Goal: Information Seeking & Learning: Learn about a topic

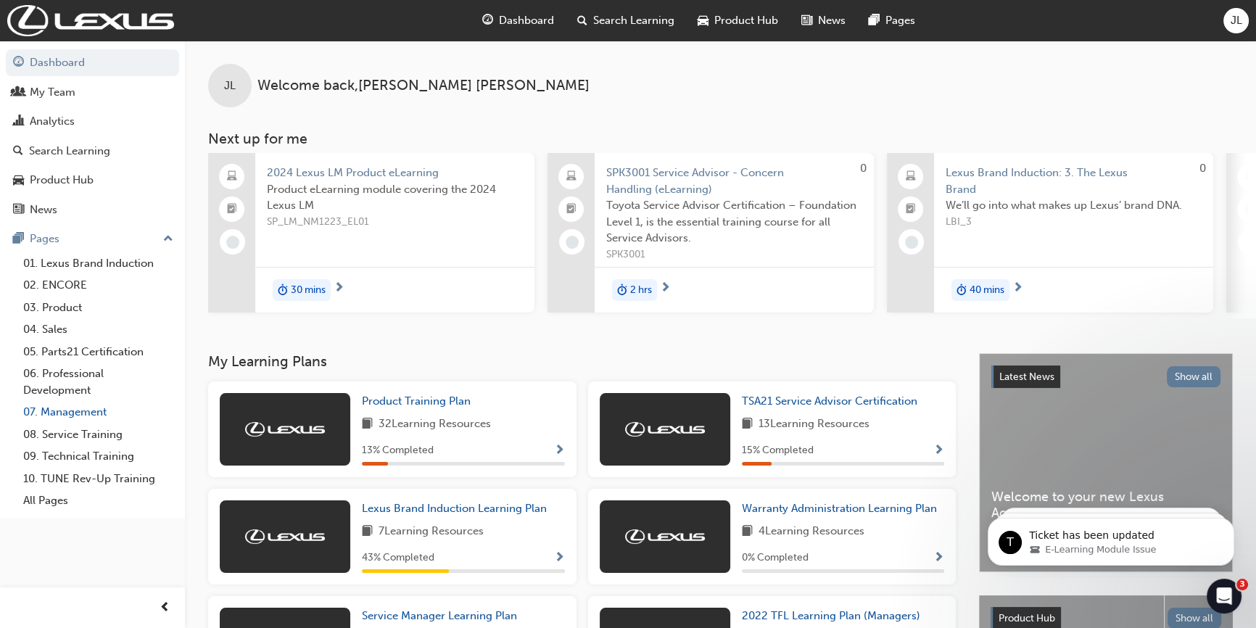
click at [81, 407] on link "07. Management" at bounding box center [98, 412] width 162 height 22
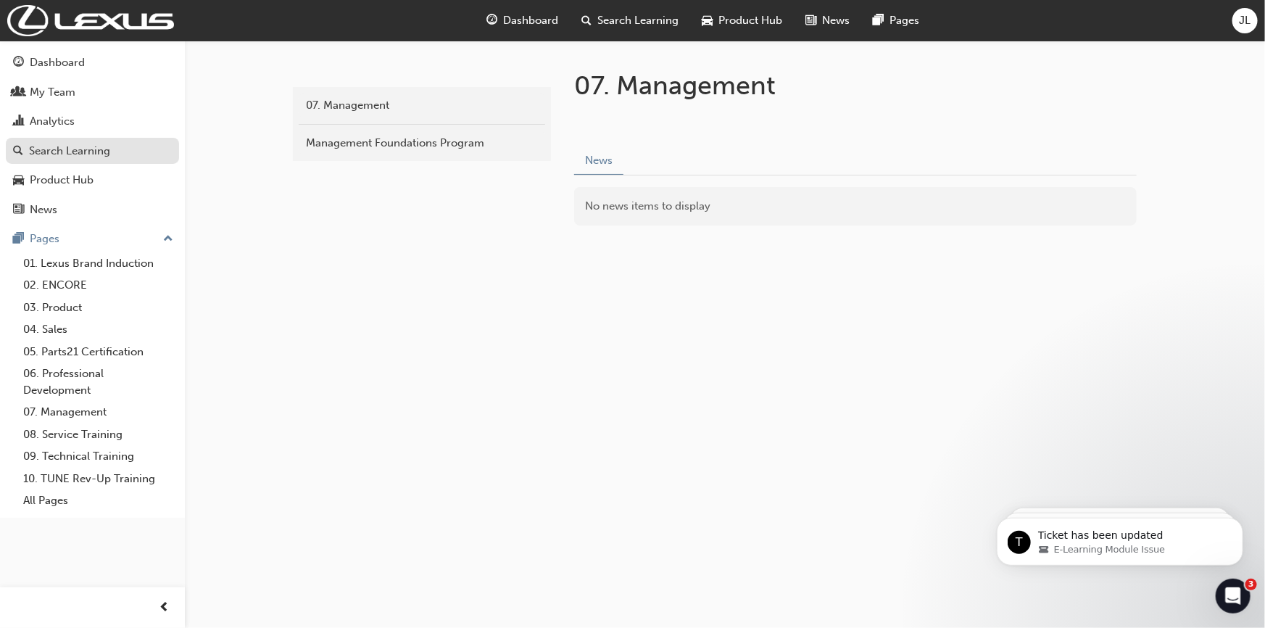
click at [75, 144] on div "Search Learning" at bounding box center [69, 151] width 81 height 17
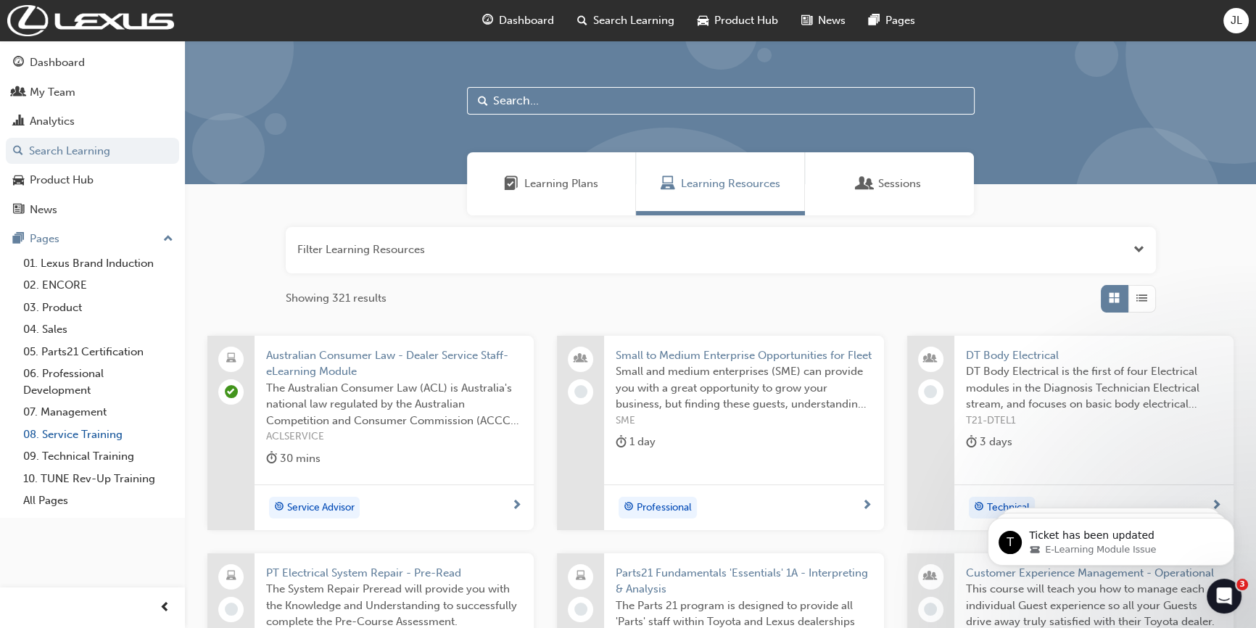
click at [68, 432] on link "08. Service Training" at bounding box center [98, 434] width 162 height 22
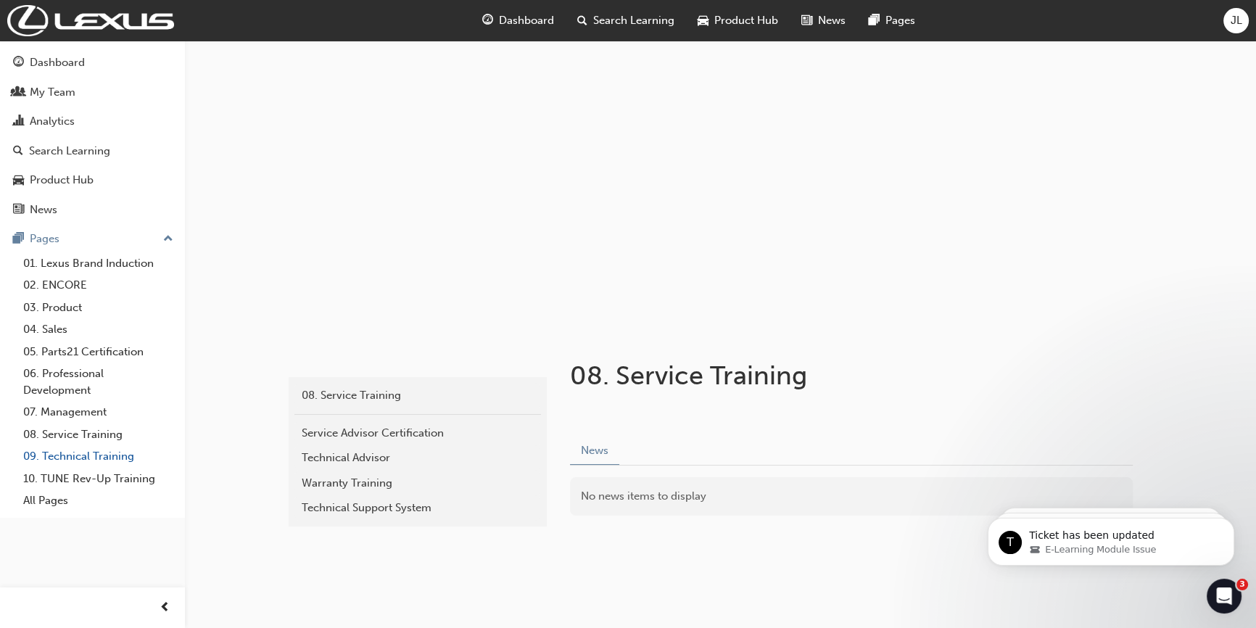
click at [54, 452] on link "09. Technical Training" at bounding box center [98, 456] width 162 height 22
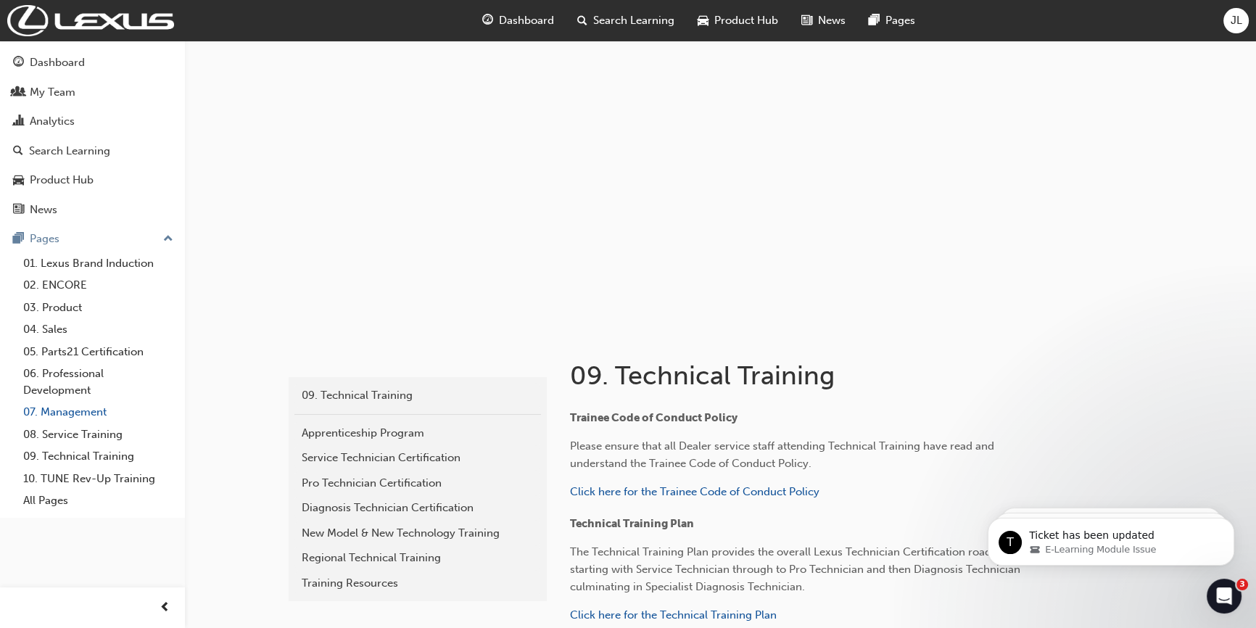
click at [49, 402] on link "07. Management" at bounding box center [98, 412] width 162 height 22
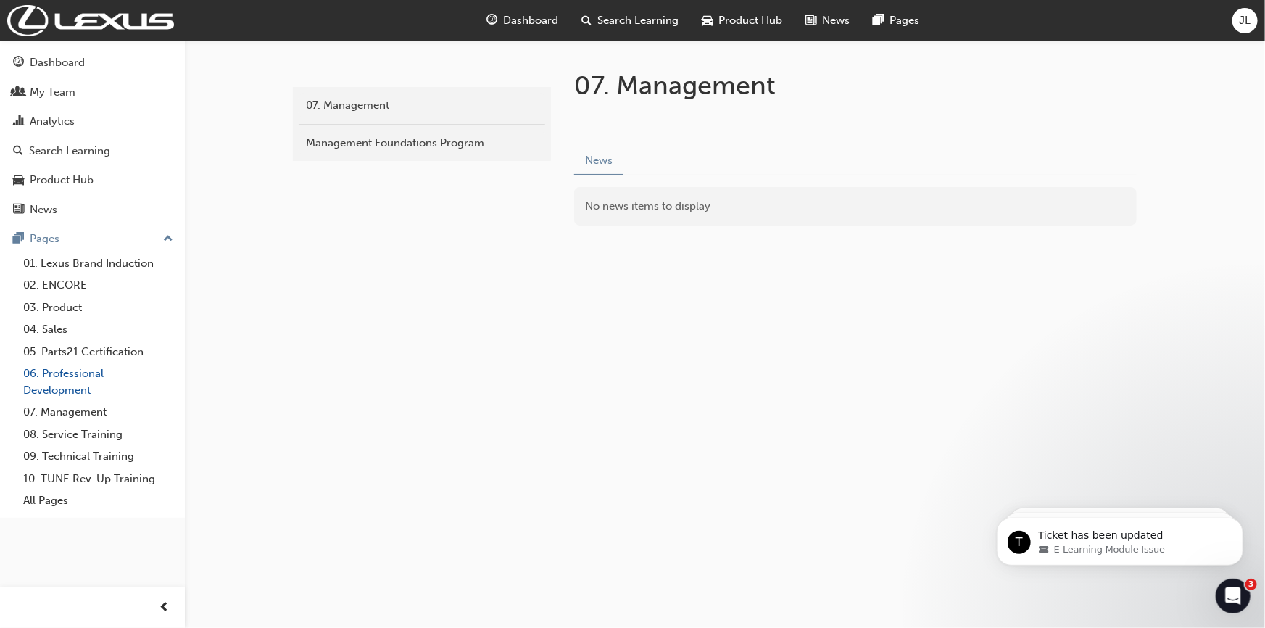
click at [37, 389] on link "06. Professional Development" at bounding box center [98, 381] width 162 height 38
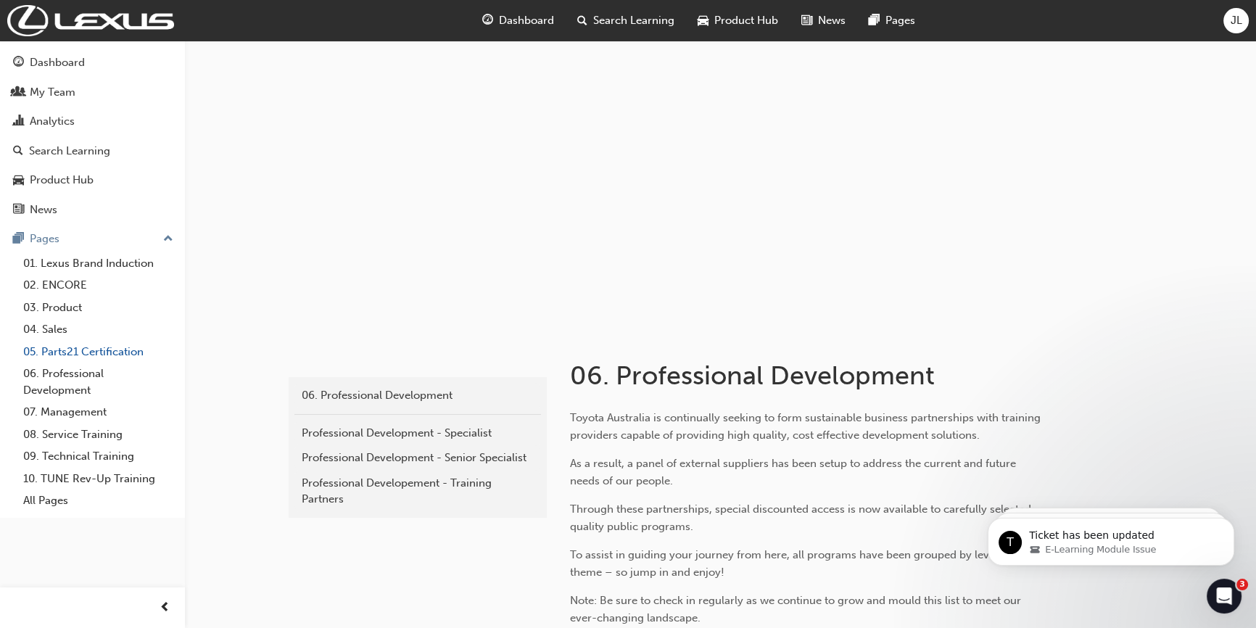
click at [62, 349] on link "05. Parts21 Certification" at bounding box center [98, 352] width 162 height 22
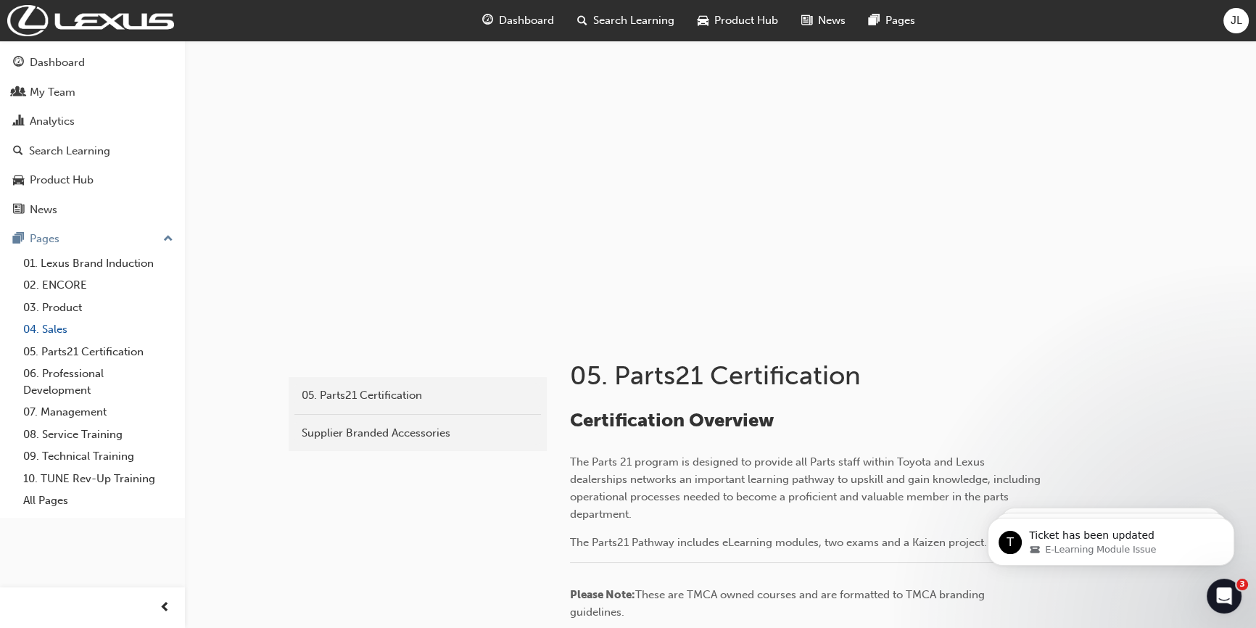
click at [52, 332] on link "04. Sales" at bounding box center [98, 329] width 162 height 22
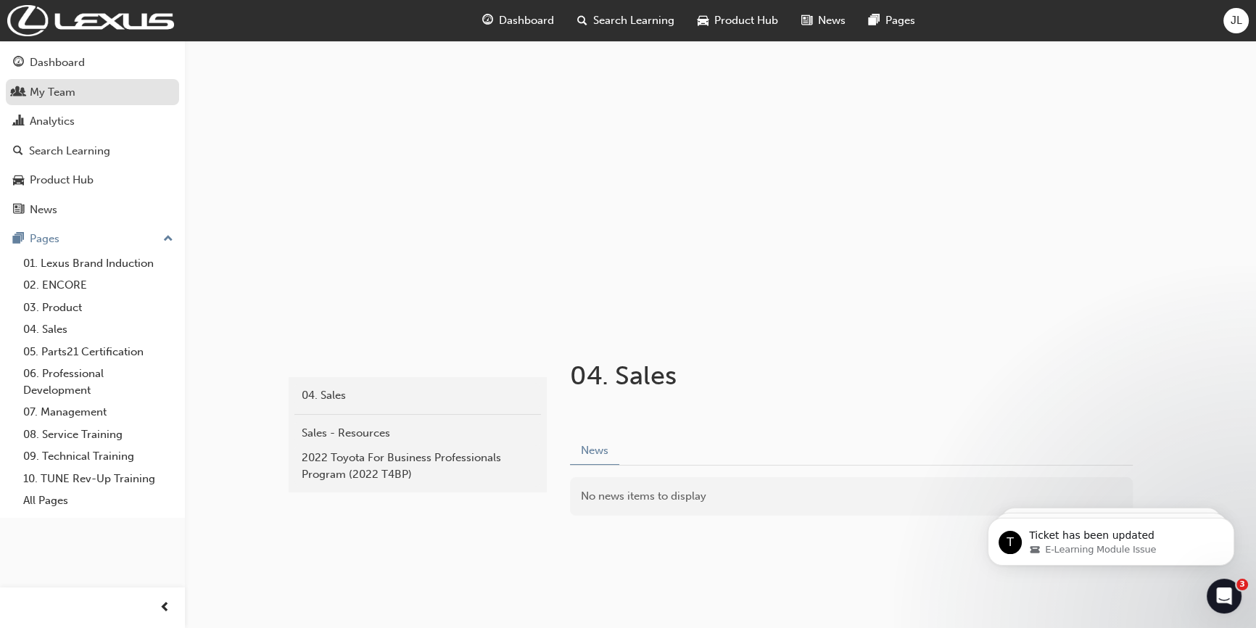
click at [66, 98] on div "My Team" at bounding box center [53, 92] width 46 height 17
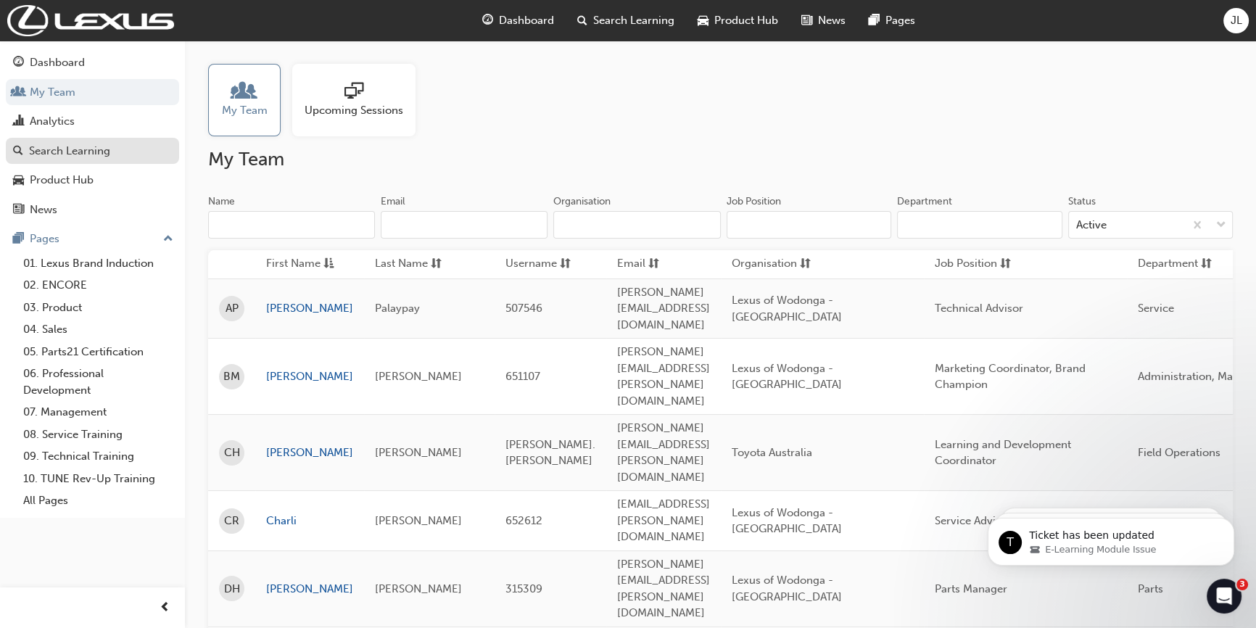
click at [67, 150] on div "Search Learning" at bounding box center [69, 151] width 81 height 17
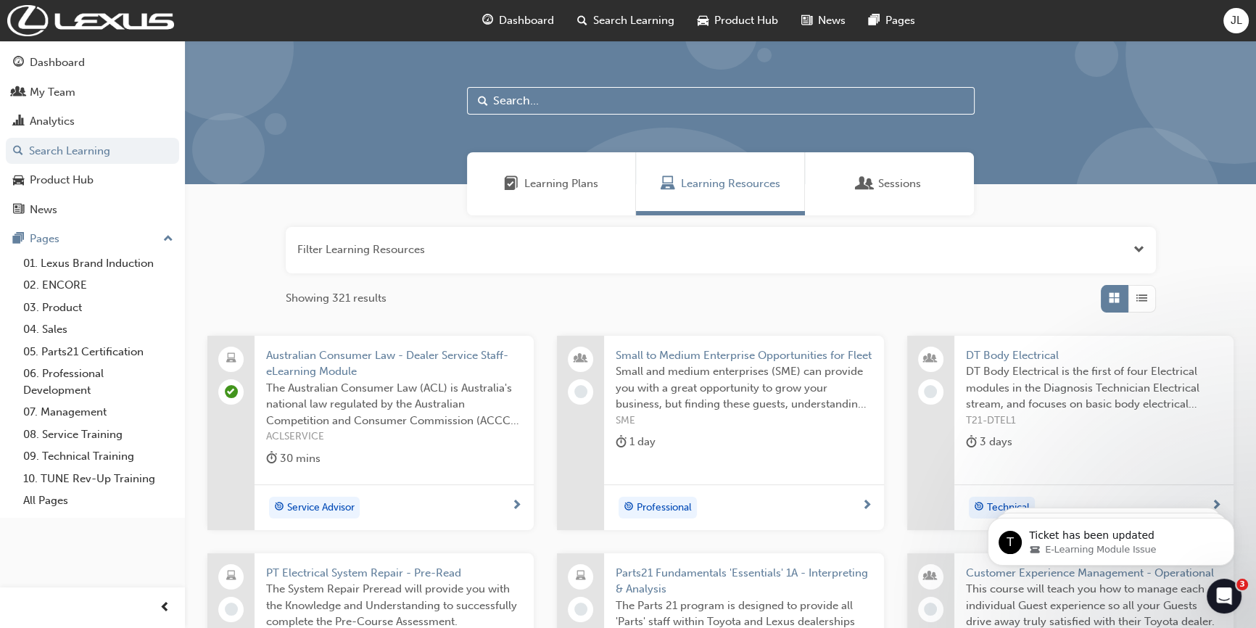
click at [347, 246] on button "button" at bounding box center [721, 250] width 870 height 46
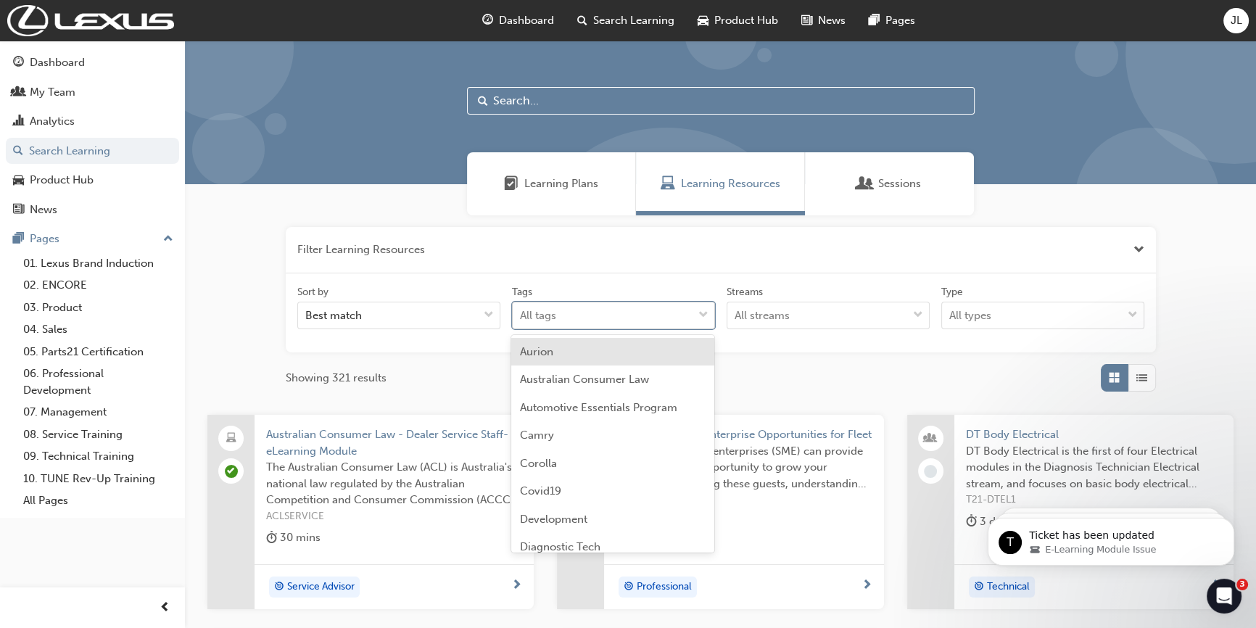
click at [541, 320] on div "All tags" at bounding box center [538, 315] width 36 height 17
click at [521, 320] on input "Tags option Aurion focused, 1 of 70. 70 results available. Use Up and Down to c…" at bounding box center [520, 315] width 1 height 12
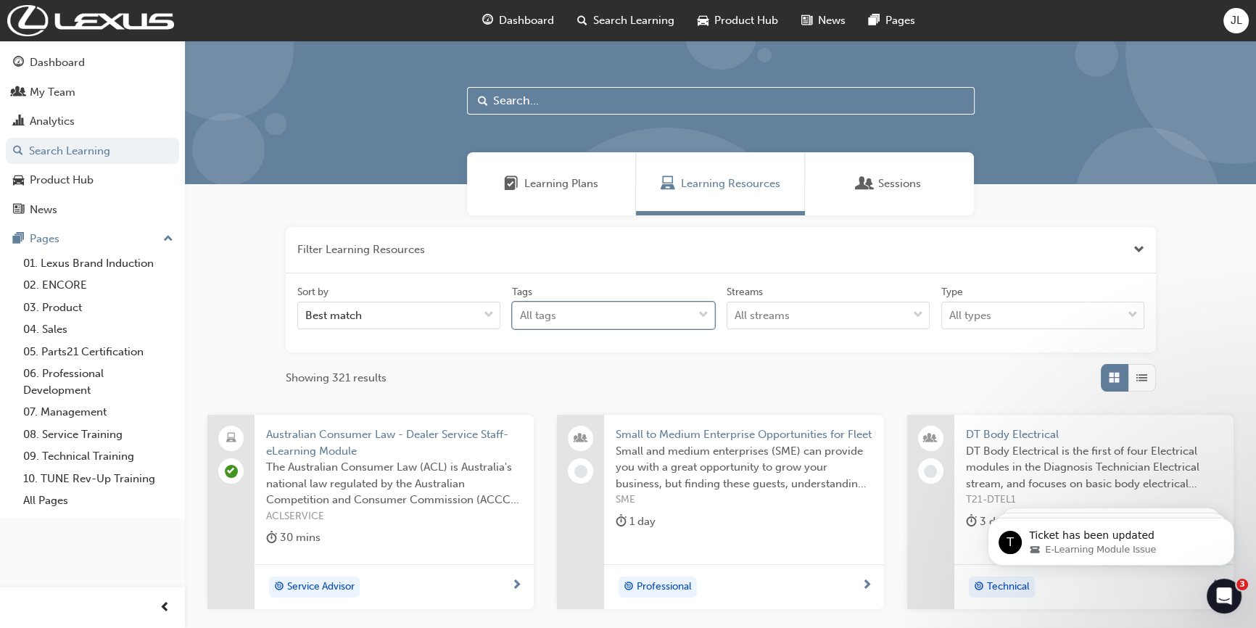
click at [541, 320] on div "All tags" at bounding box center [538, 315] width 36 height 17
click at [521, 320] on input "Tags 0 results available. Select is focused ,type to refine list, press Down to…" at bounding box center [520, 315] width 1 height 12
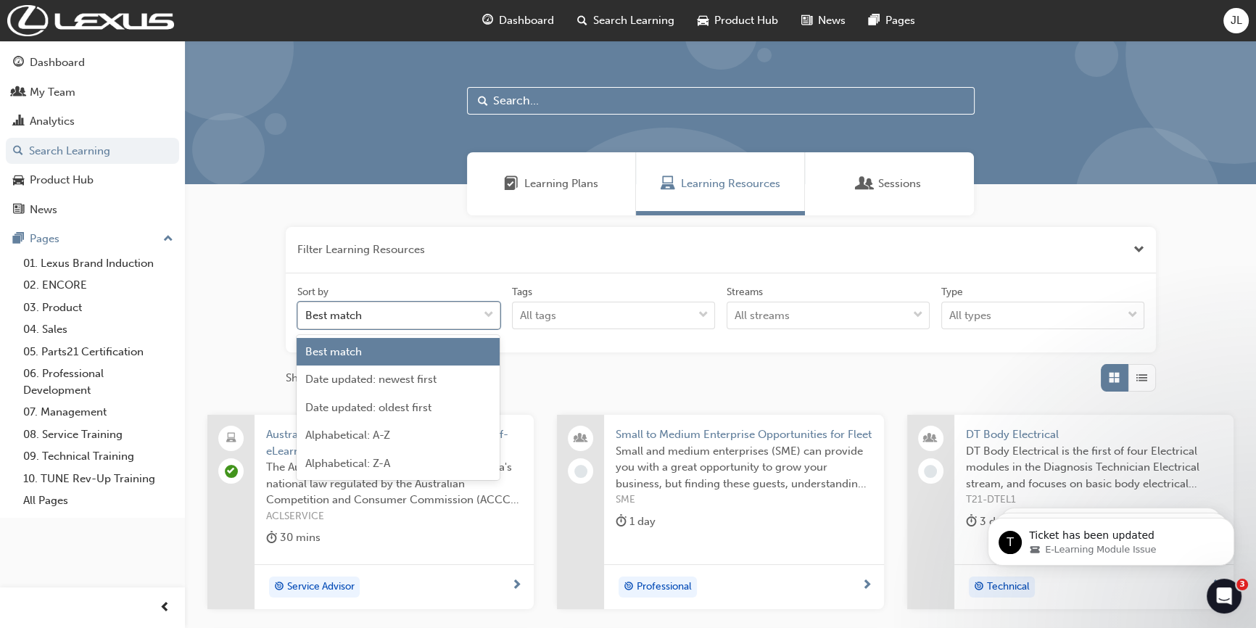
click at [433, 302] on div "Best match" at bounding box center [398, 316] width 203 height 28
click at [307, 309] on input "Sort by option Best match focused, 1 of 5. 5 results available. Use Up and Down…" at bounding box center [305, 315] width 1 height 12
click at [428, 310] on div "Best match" at bounding box center [388, 315] width 180 height 25
click at [307, 310] on input "Sort by option Best match focused, 1 of 5. 5 results available. Use Up and Down…" at bounding box center [305, 315] width 1 height 12
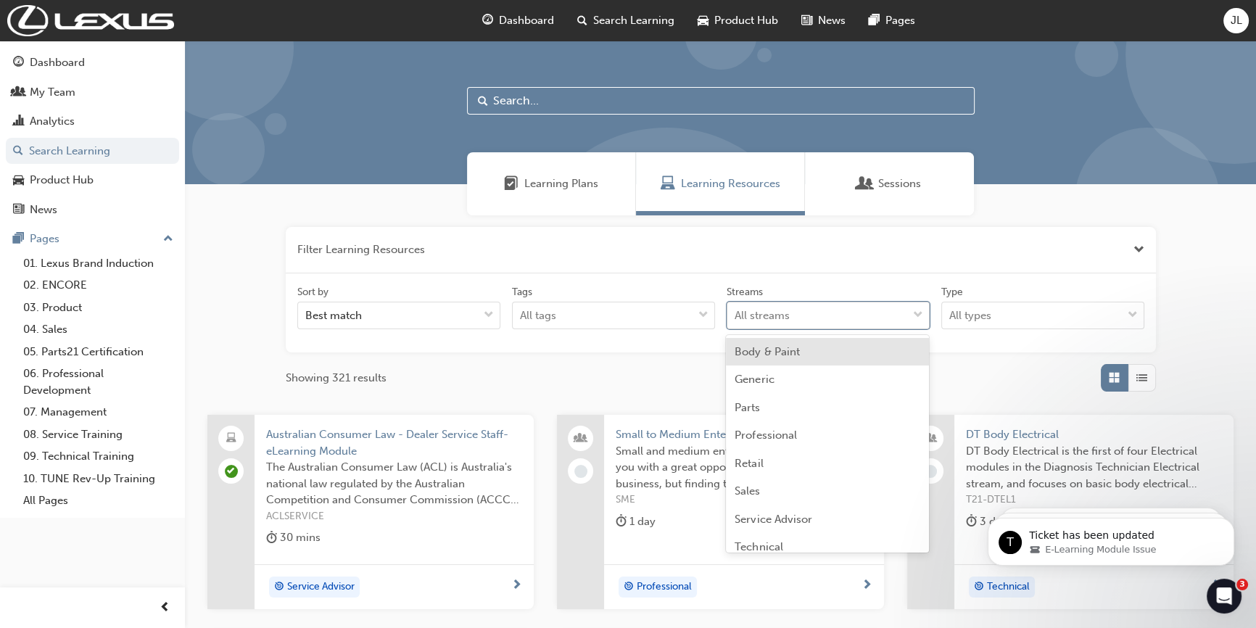
click at [784, 315] on div "All streams" at bounding box center [761, 315] width 55 height 17
click at [736, 315] on input "Streams option Body & Paint focused, 1 of 10. 10 results available. Use Up and …" at bounding box center [734, 315] width 1 height 12
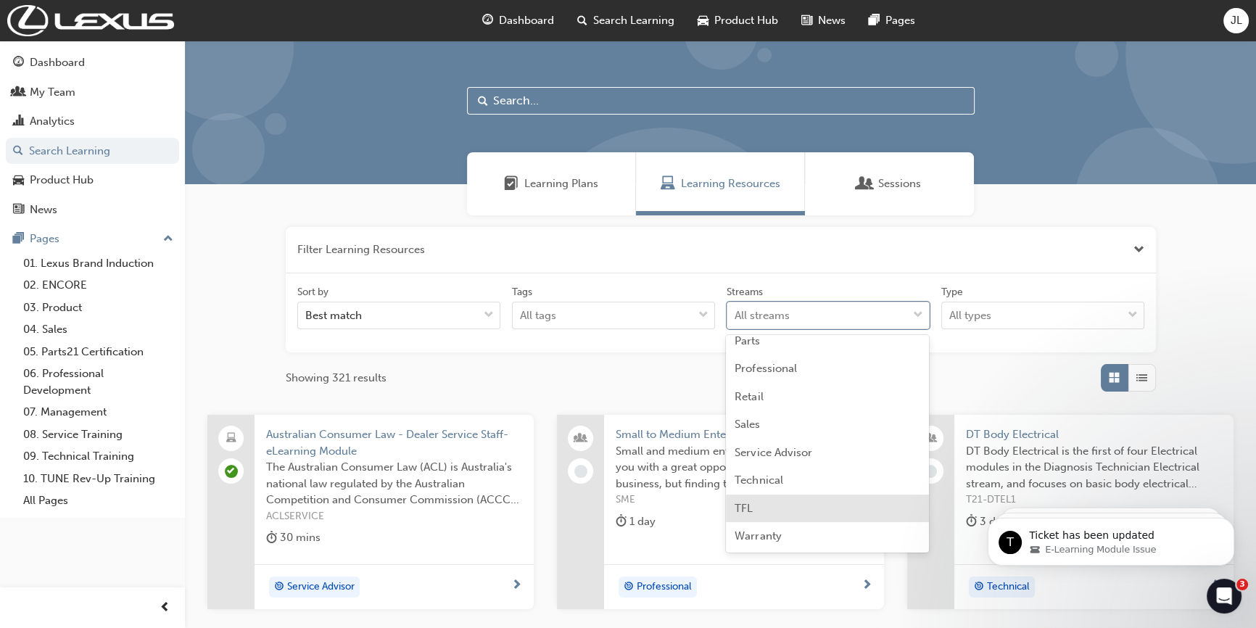
click at [749, 510] on span "TFL" at bounding box center [743, 508] width 18 height 13
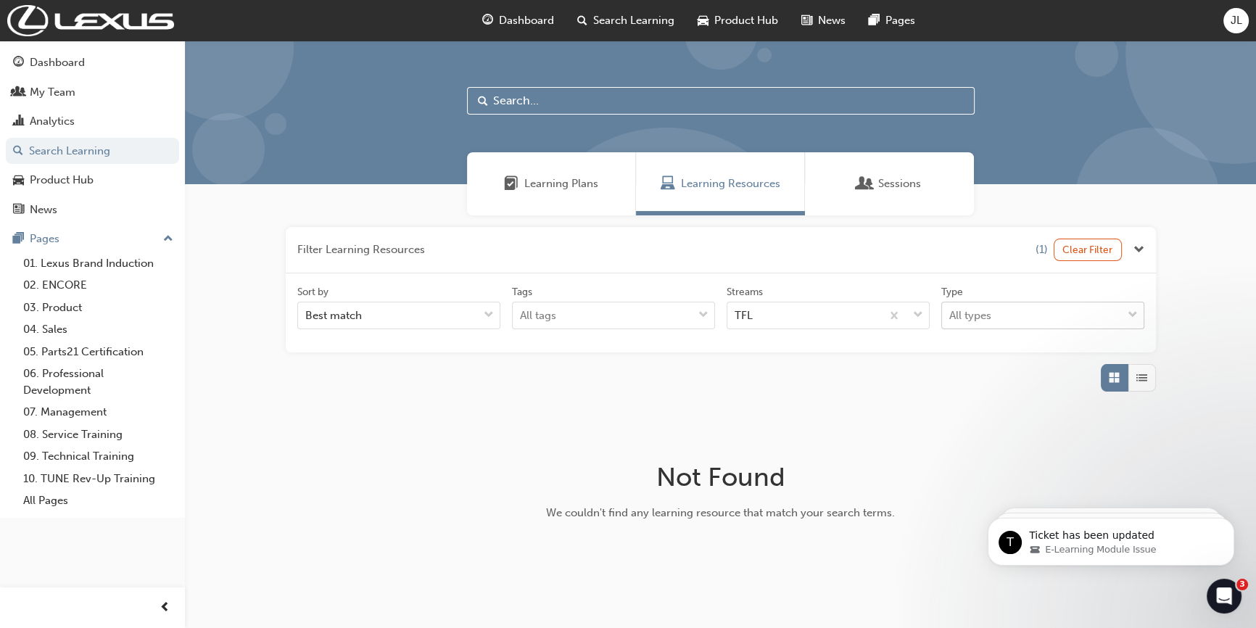
click at [992, 319] on div "All types" at bounding box center [1032, 315] width 180 height 25
click at [950, 319] on input "Type All types" at bounding box center [949, 315] width 1 height 12
click at [970, 382] on span "Instructor led" at bounding box center [982, 379] width 67 height 13
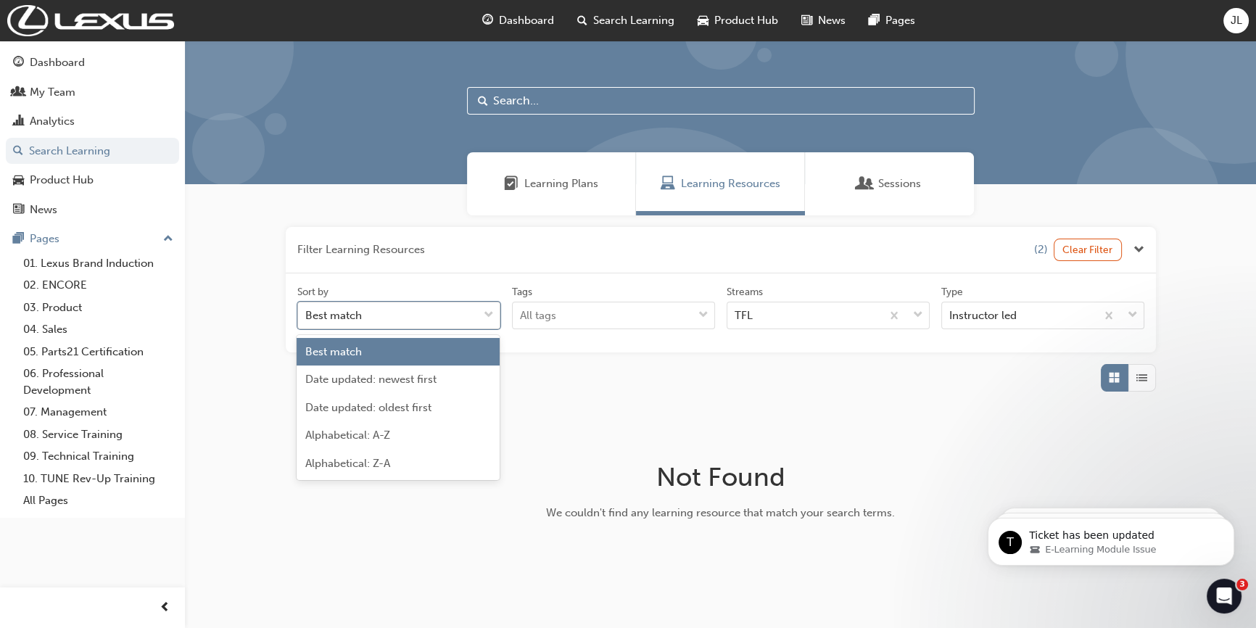
click at [404, 315] on div "Best match" at bounding box center [388, 315] width 180 height 25
click at [307, 315] on input "Sort by option Best match focused, 1 of 5. 5 results available. Use Up and Down…" at bounding box center [305, 315] width 1 height 12
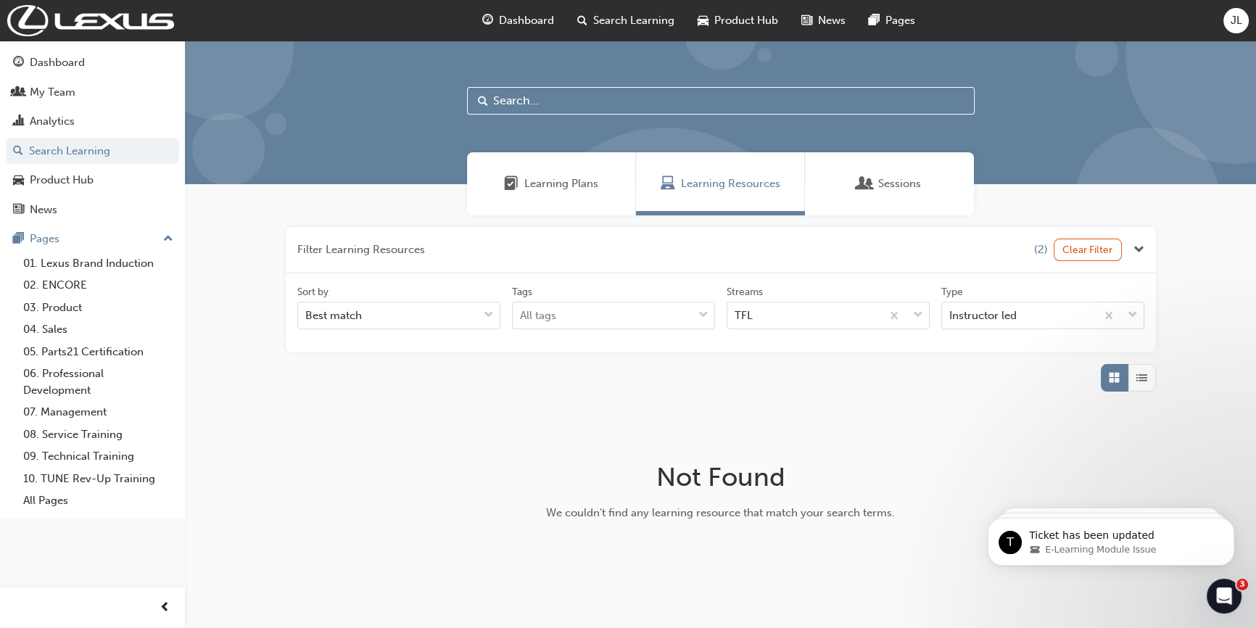
click at [877, 192] on div "Sessions" at bounding box center [889, 183] width 169 height 63
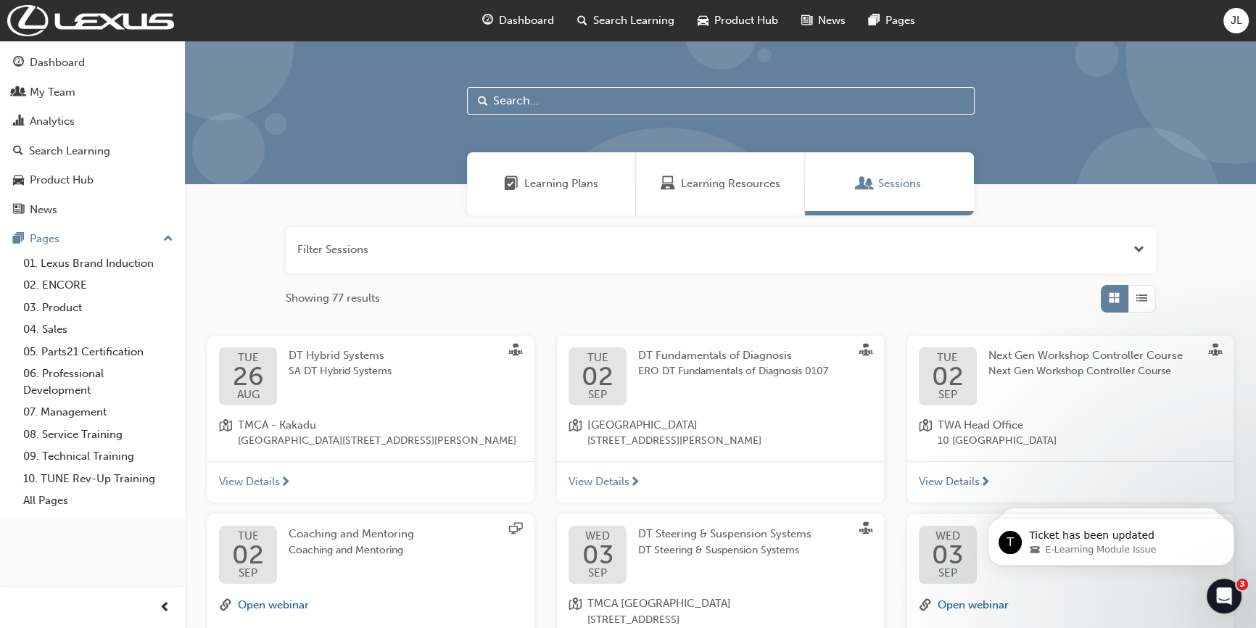
click at [518, 101] on input "text" at bounding box center [720, 101] width 507 height 28
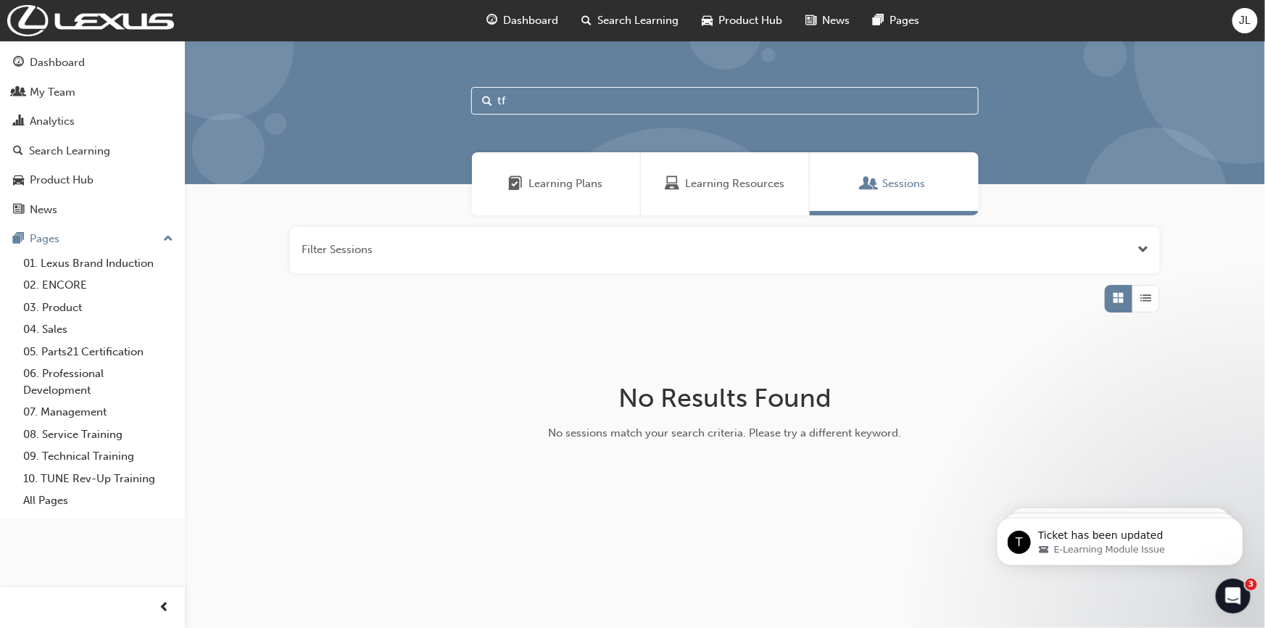
type input "t"
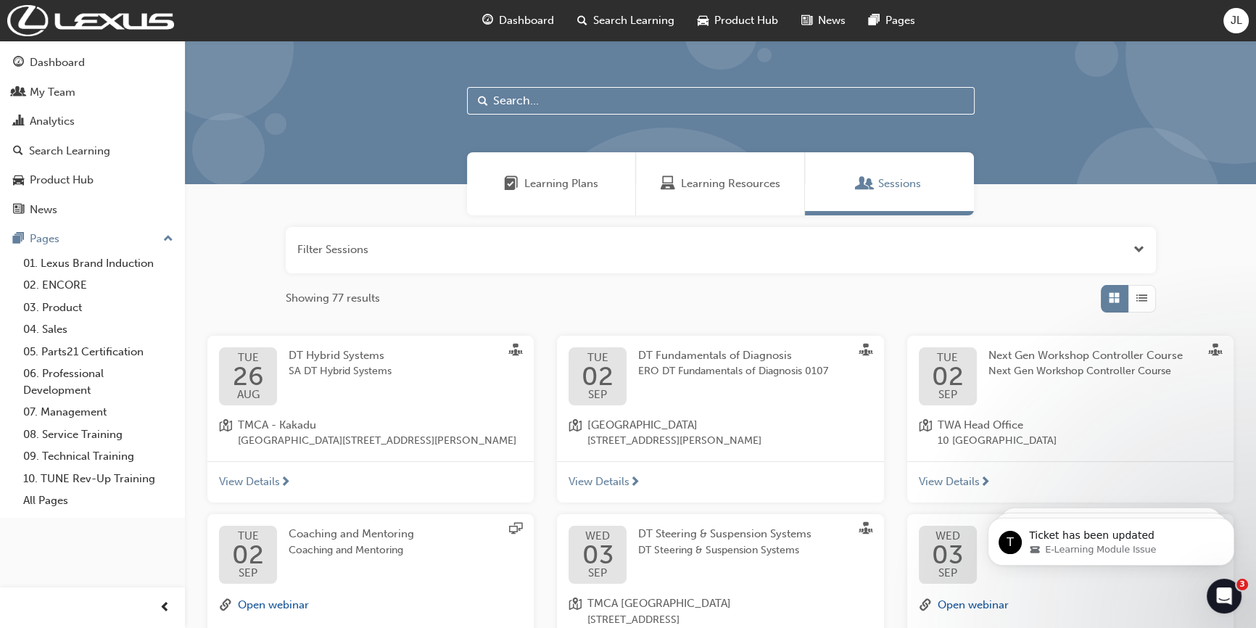
click at [515, 106] on input "text" at bounding box center [720, 101] width 507 height 28
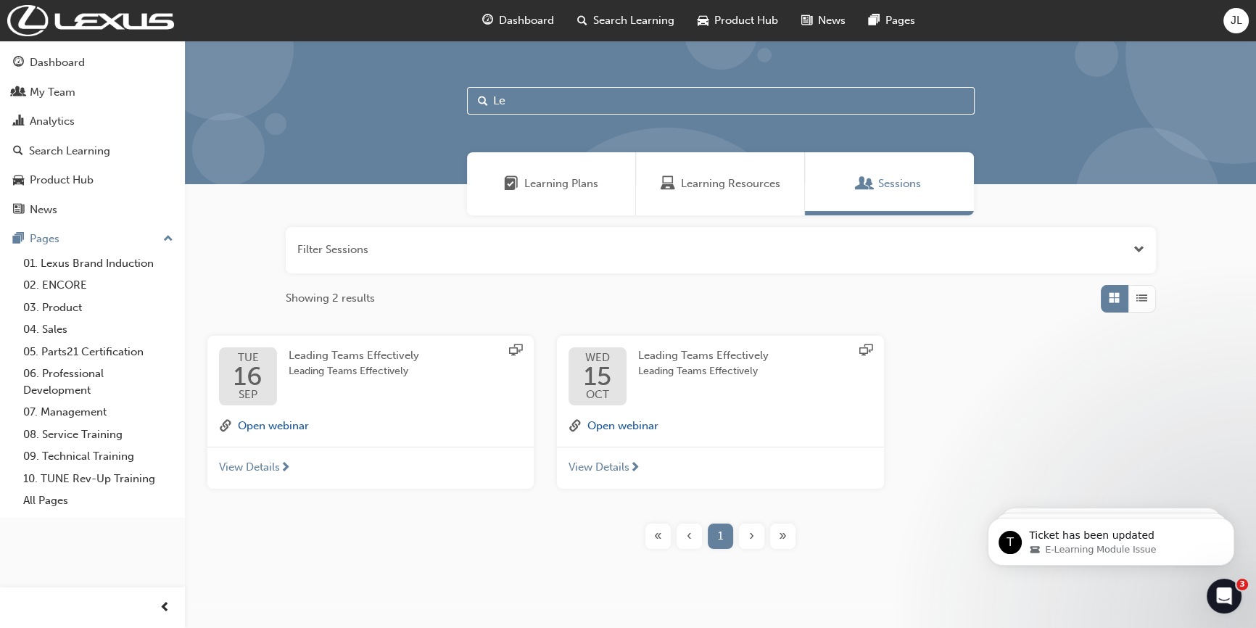
type input "L"
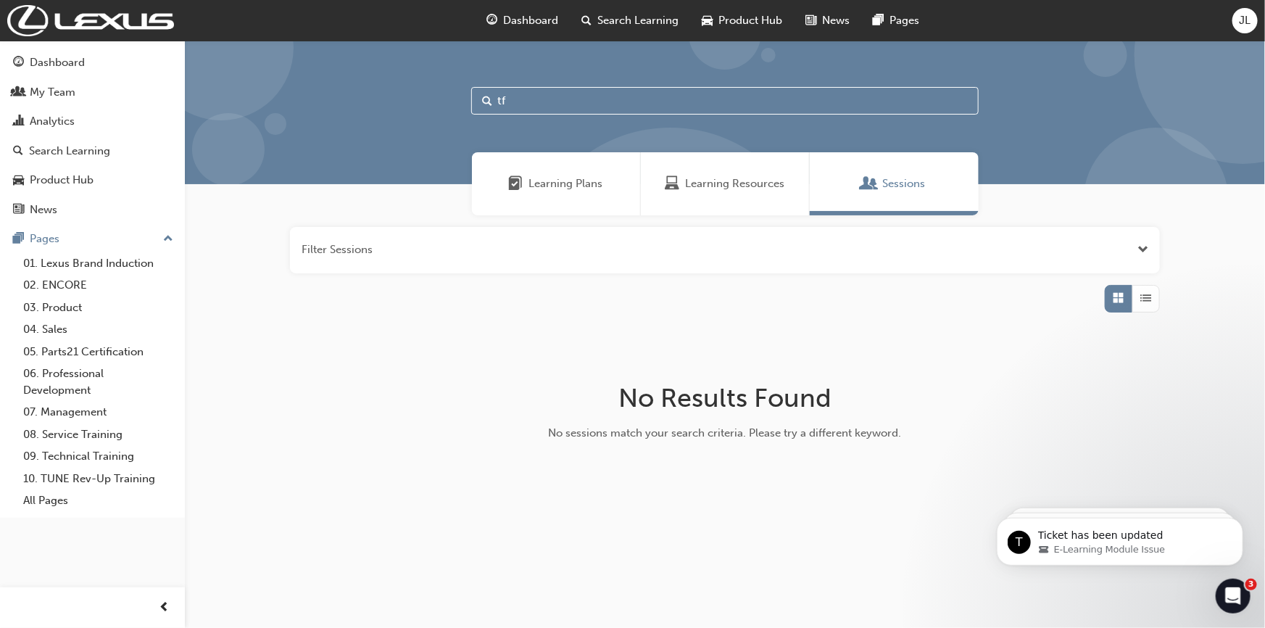
type input "t"
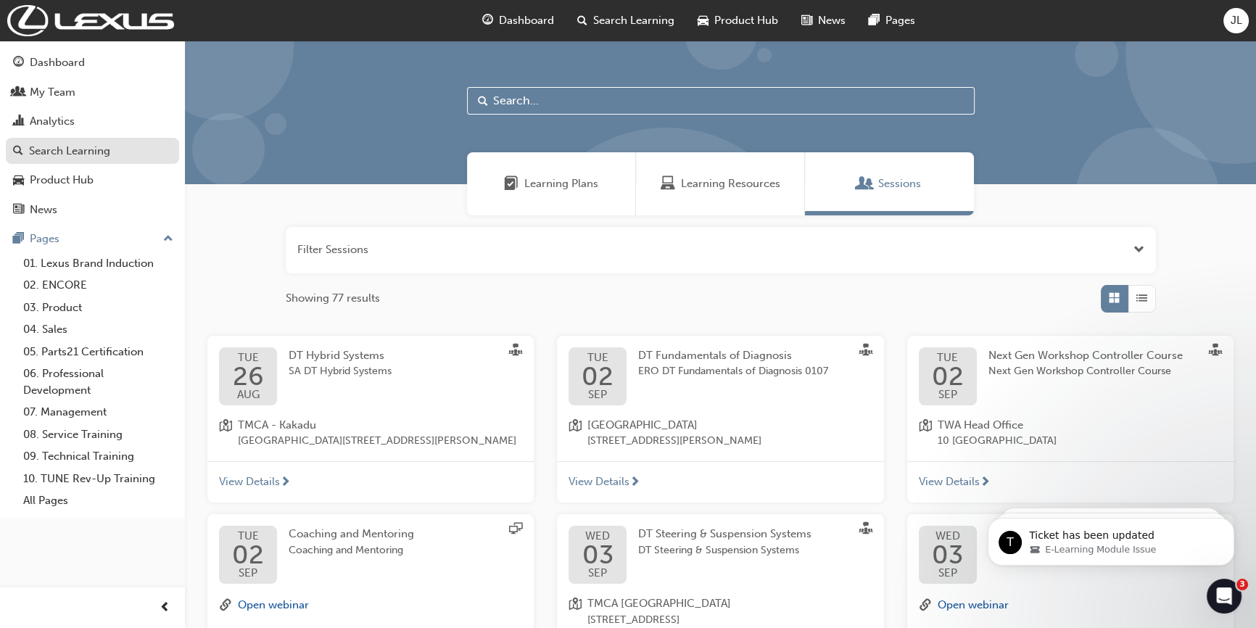
click at [72, 154] on div "Search Learning" at bounding box center [69, 151] width 81 height 17
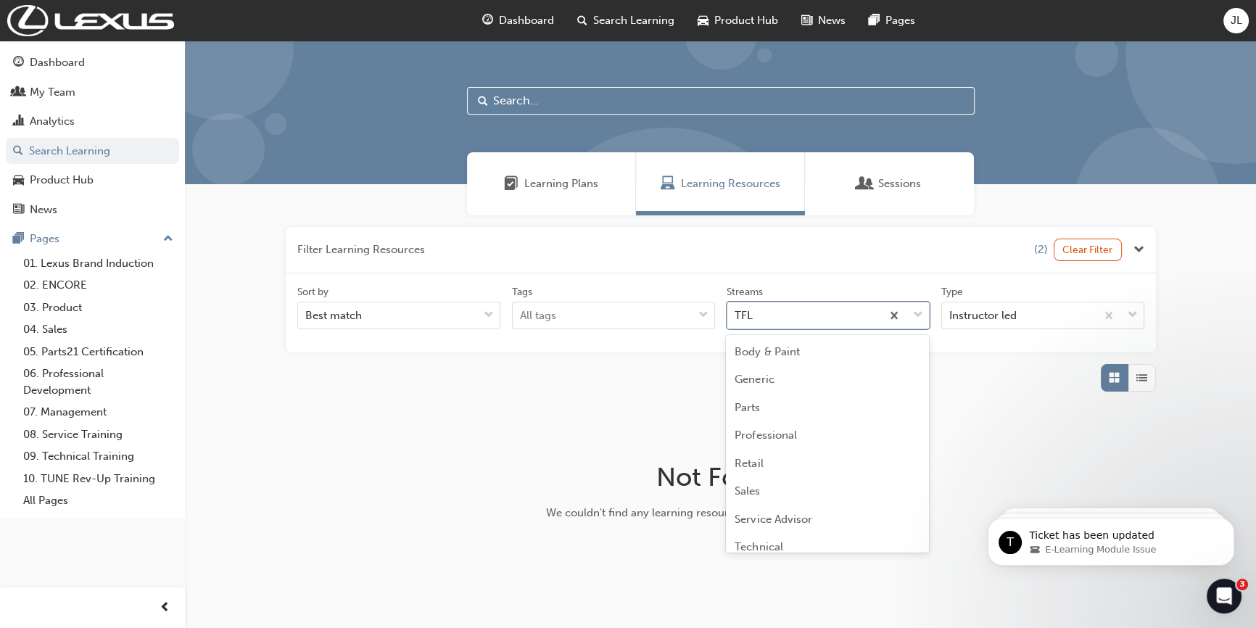
click at [813, 314] on div "TFL" at bounding box center [804, 315] width 154 height 25
click at [736, 314] on input "Streams option TFL focused, 9 of 10. 10 results available. Use Up and Down to c…" at bounding box center [734, 315] width 1 height 12
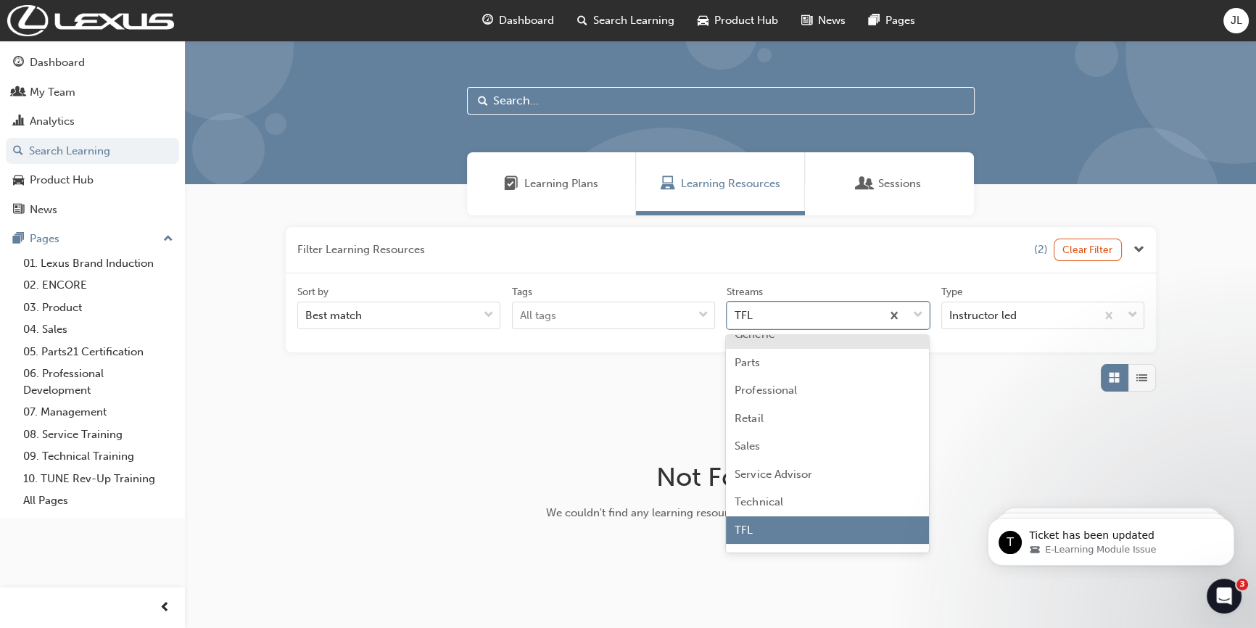
click at [1055, 157] on div "Learning Plans Learning Resources Sessions" at bounding box center [720, 183] width 1071 height 63
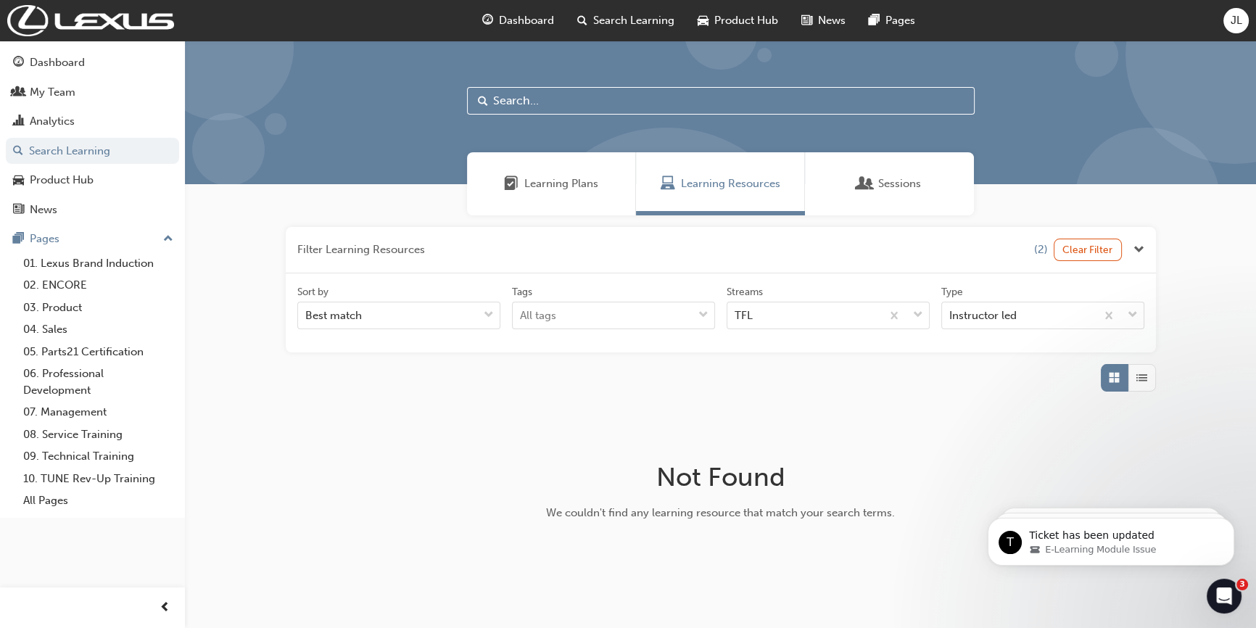
click at [521, 16] on span "Dashboard" at bounding box center [526, 20] width 55 height 17
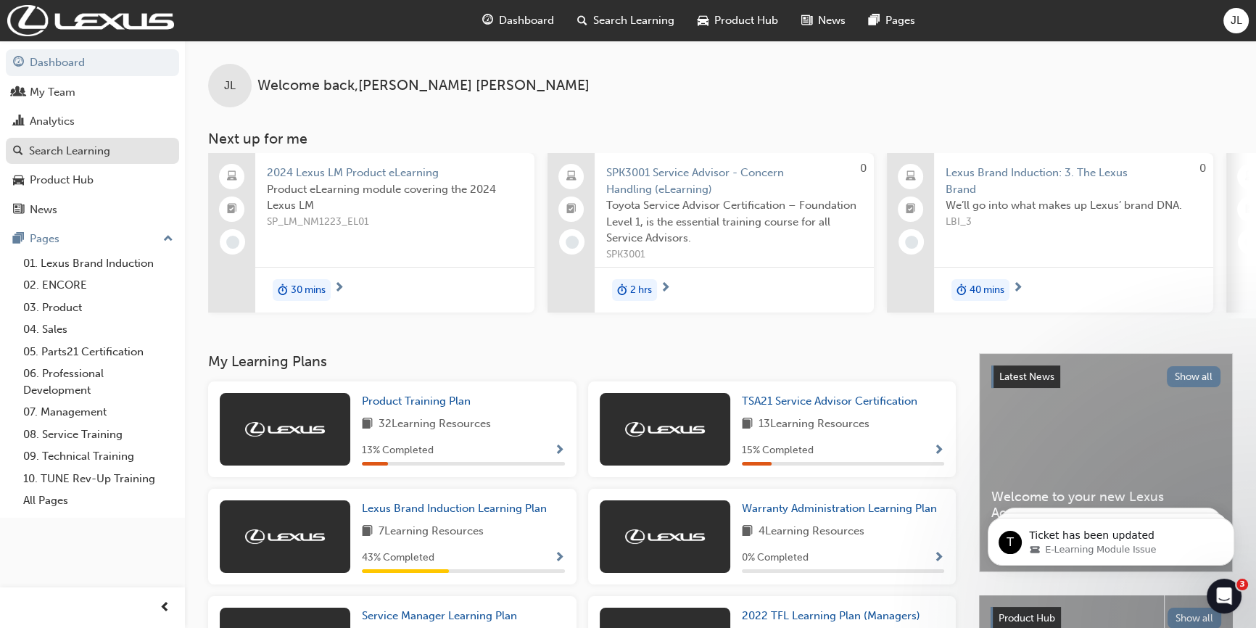
click at [57, 154] on div "Search Learning" at bounding box center [69, 151] width 81 height 17
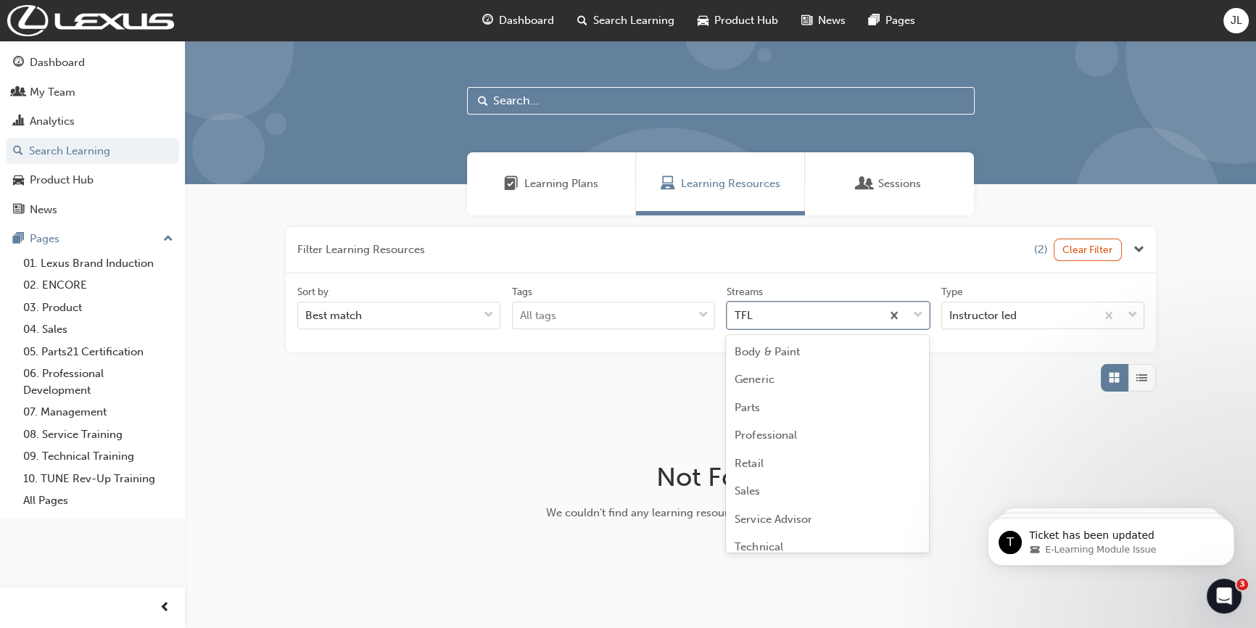
click at [771, 312] on div "TFL" at bounding box center [804, 315] width 154 height 25
click at [736, 312] on input "Streams option TFL focused, 9 of 10. 10 results available. Use Up and Down to c…" at bounding box center [734, 315] width 1 height 12
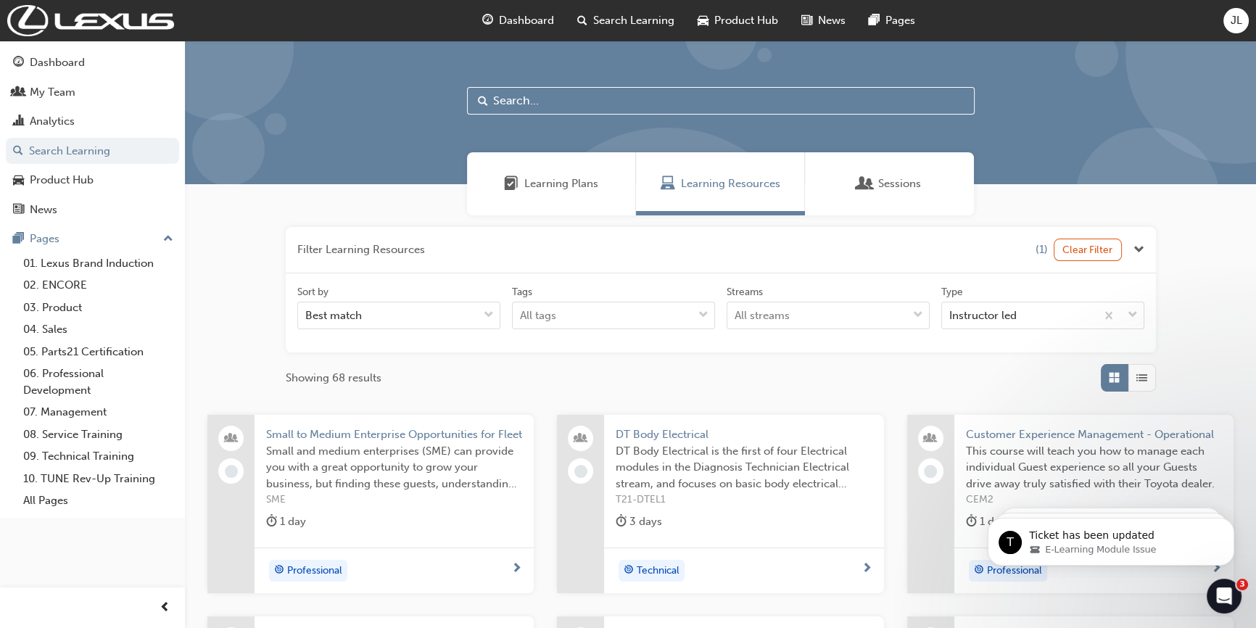
click at [533, 108] on input "text" at bounding box center [720, 101] width 507 height 28
click at [810, 312] on div "All streams" at bounding box center [817, 315] width 180 height 25
click at [736, 312] on input "Streams All streams" at bounding box center [734, 315] width 1 height 12
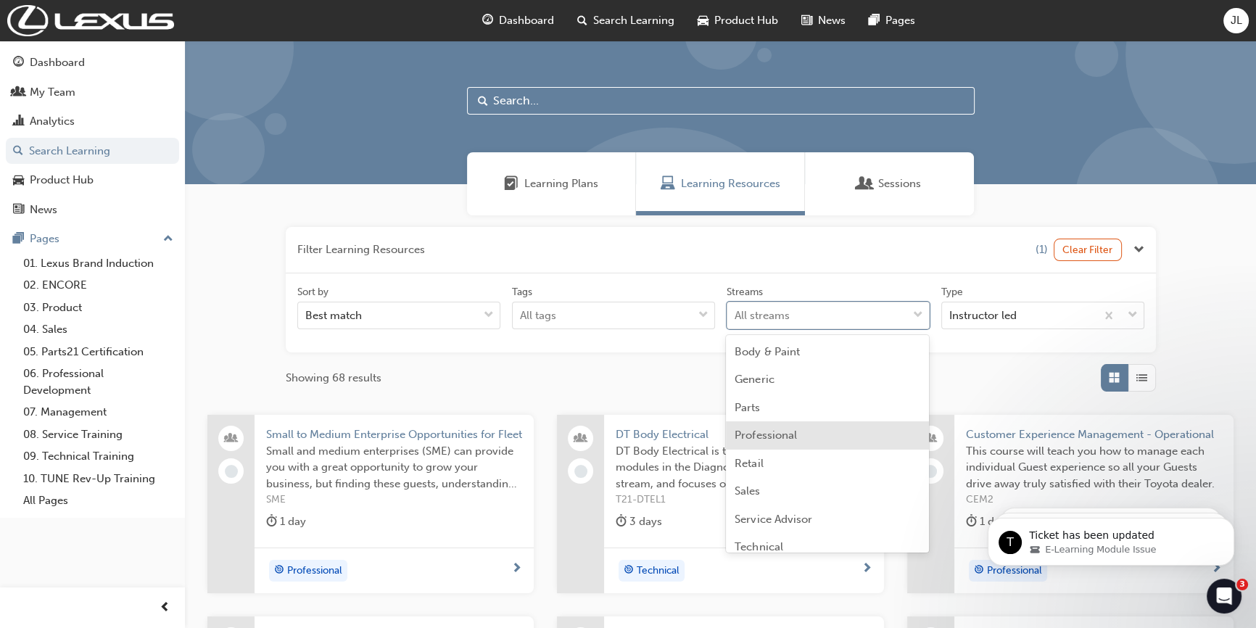
scroll to position [65, 0]
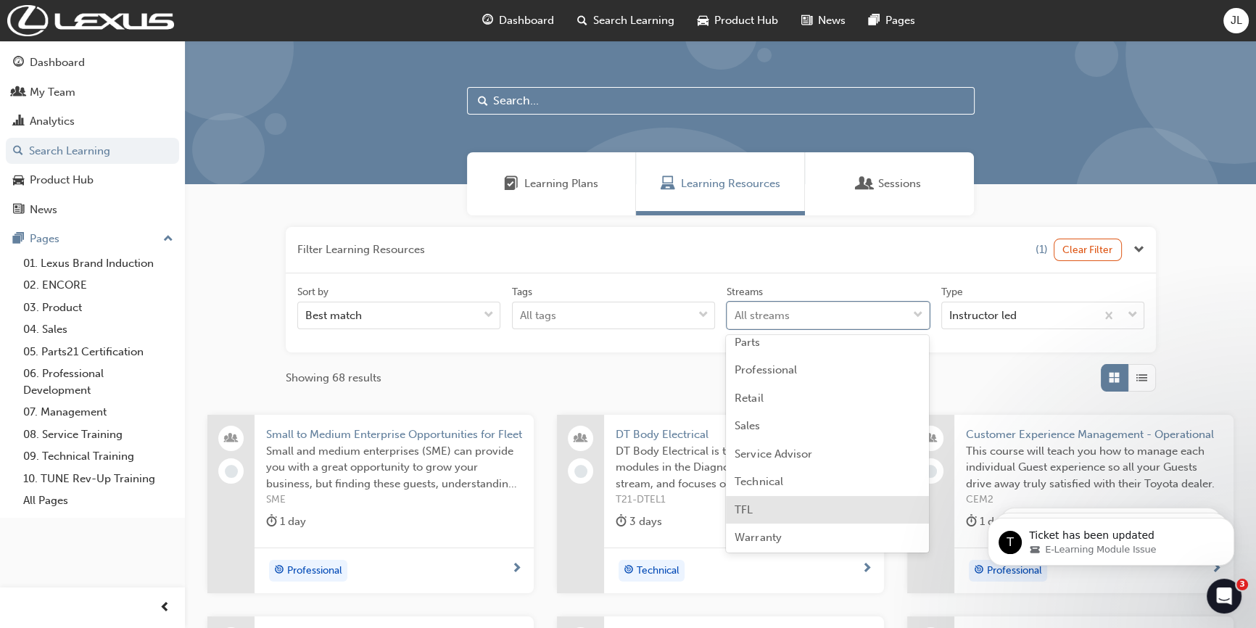
click at [757, 510] on div "TFL" at bounding box center [827, 510] width 203 height 28
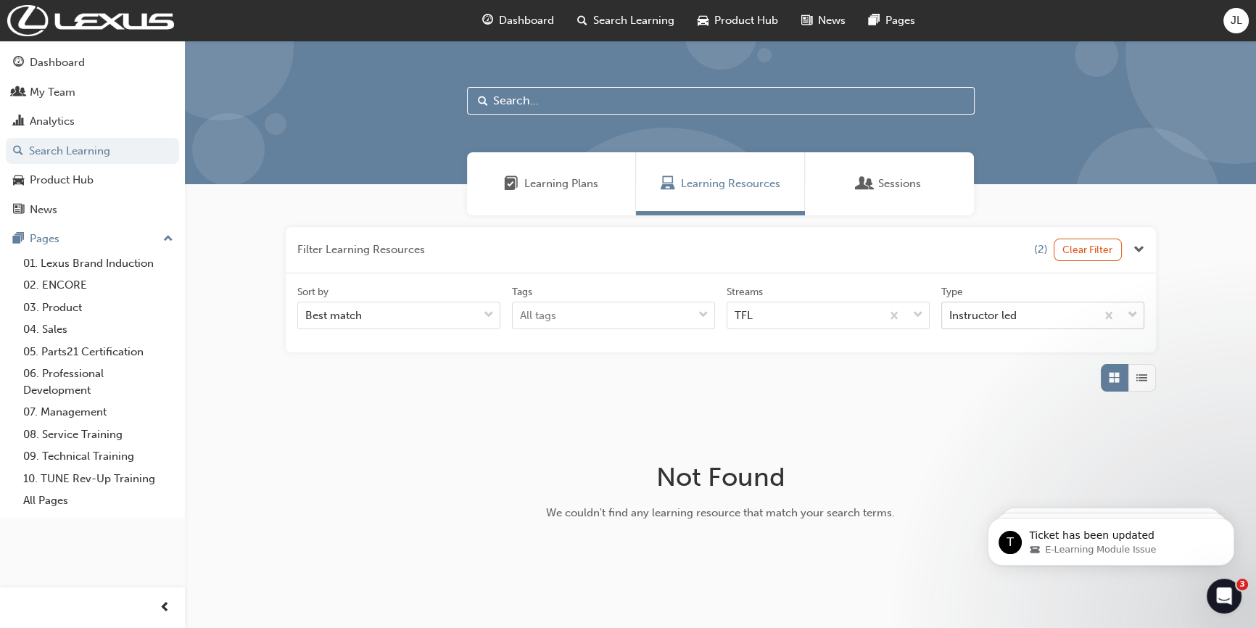
click at [998, 312] on div "Instructor led" at bounding box center [982, 315] width 67 height 17
click at [950, 312] on input "Type Instructor led" at bounding box center [949, 315] width 1 height 12
click at [892, 201] on div "Sessions" at bounding box center [889, 183] width 169 height 63
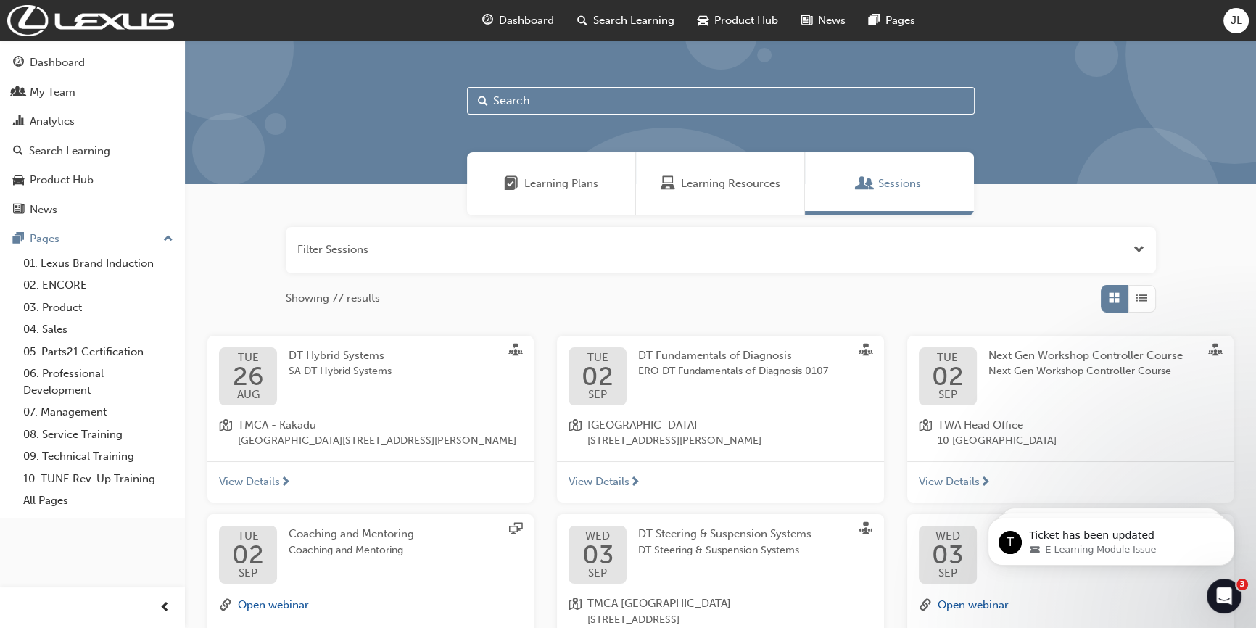
click at [577, 101] on input "text" at bounding box center [720, 101] width 507 height 28
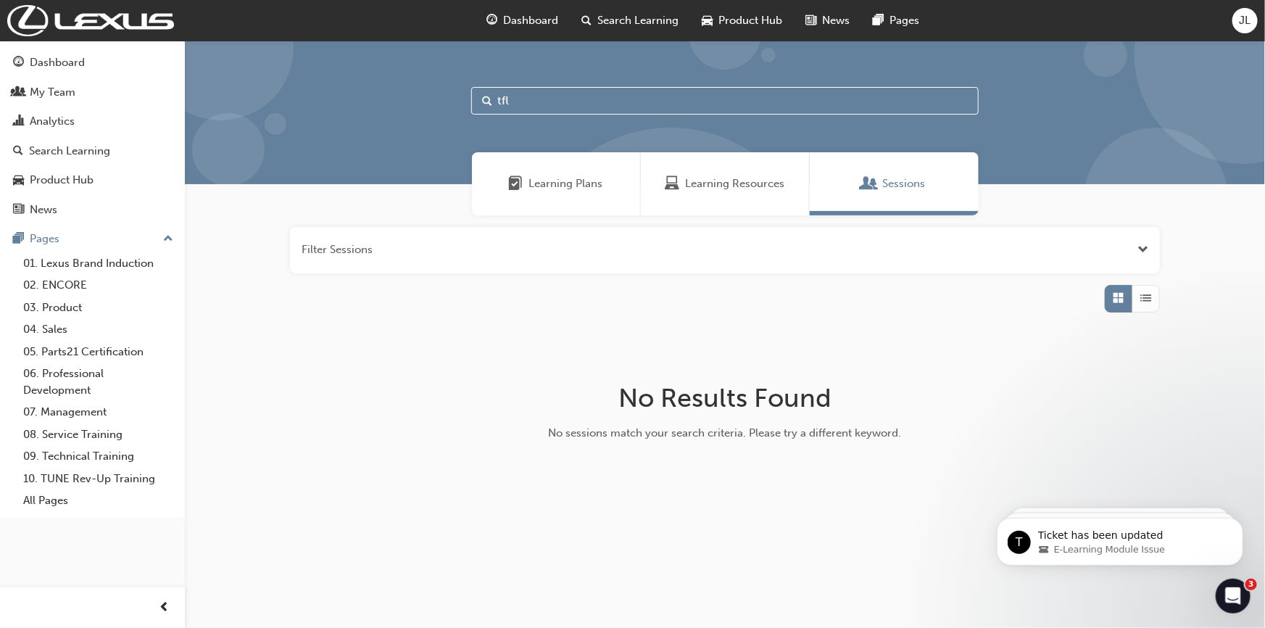
click at [692, 186] on span "Learning Resources" at bounding box center [734, 183] width 99 height 17
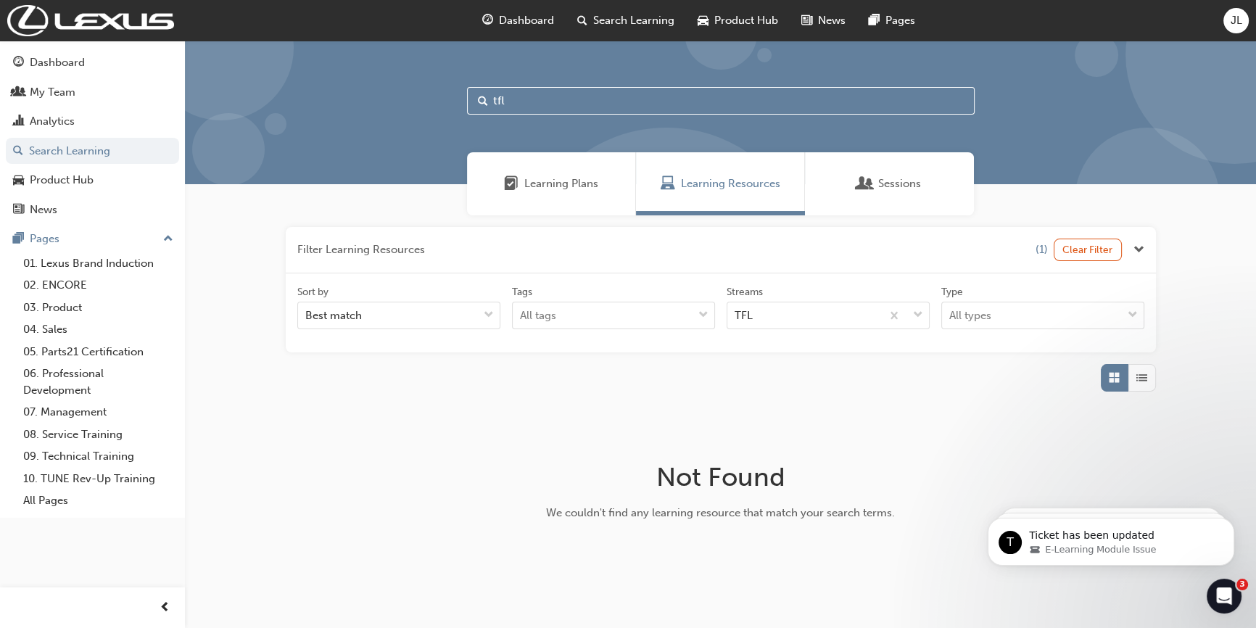
click at [515, 104] on input "tfl" at bounding box center [720, 101] width 507 height 28
type input "t"
type input "reignite"
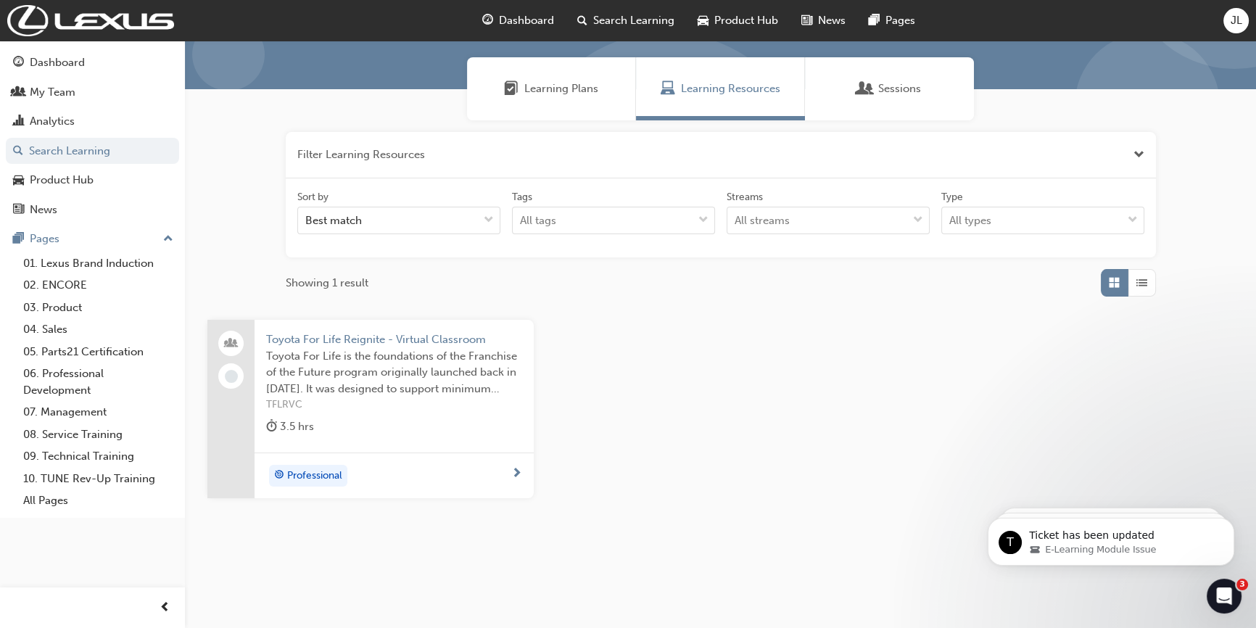
scroll to position [104, 0]
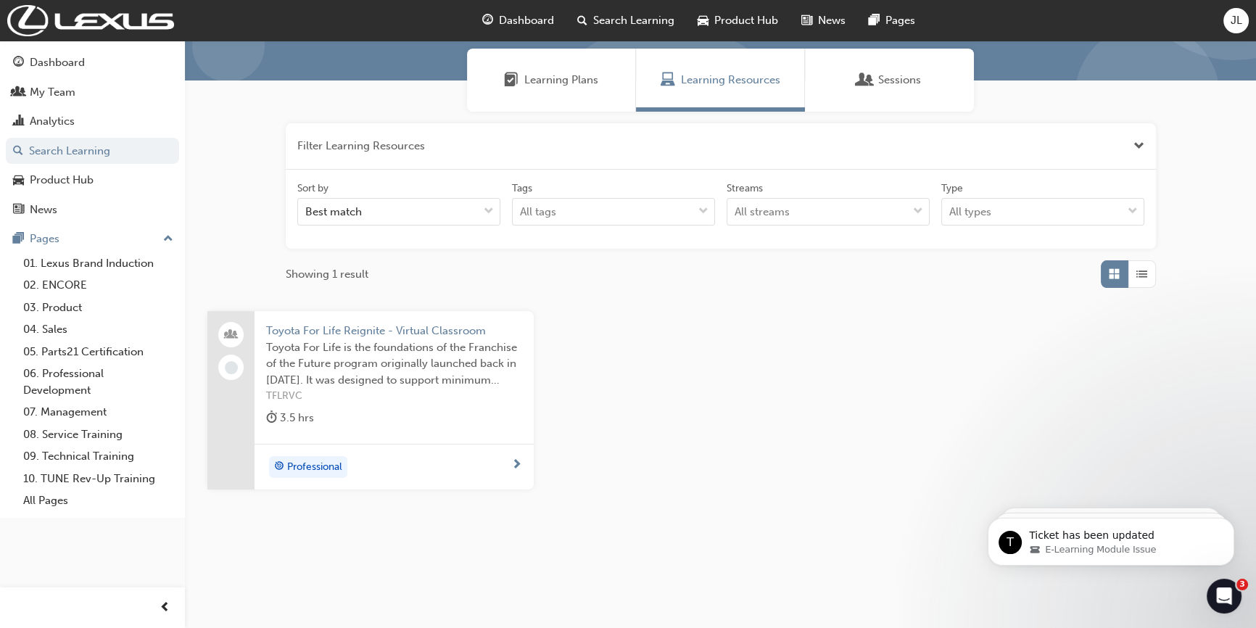
click at [331, 344] on span "Toyota For Life is the foundations of the Franchise of the Future program origi…" at bounding box center [394, 363] width 256 height 49
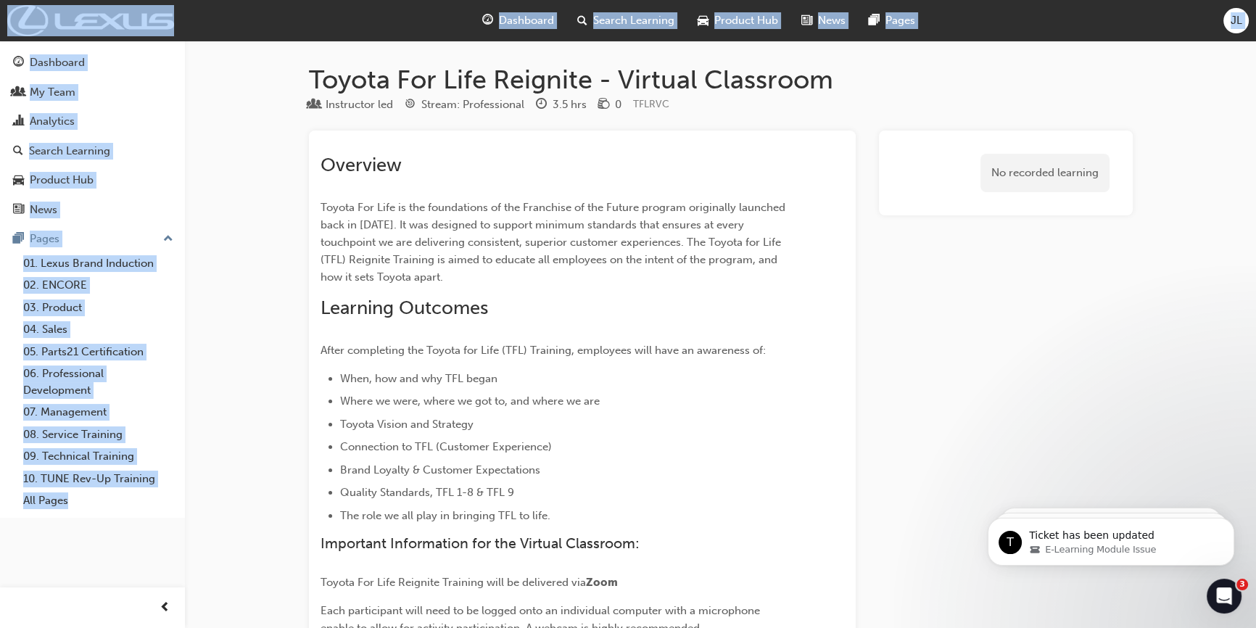
click at [742, 177] on div "Overview Toyota For Life is the foundations of the Franchise of the Future prog…" at bounding box center [555, 602] width 471 height 897
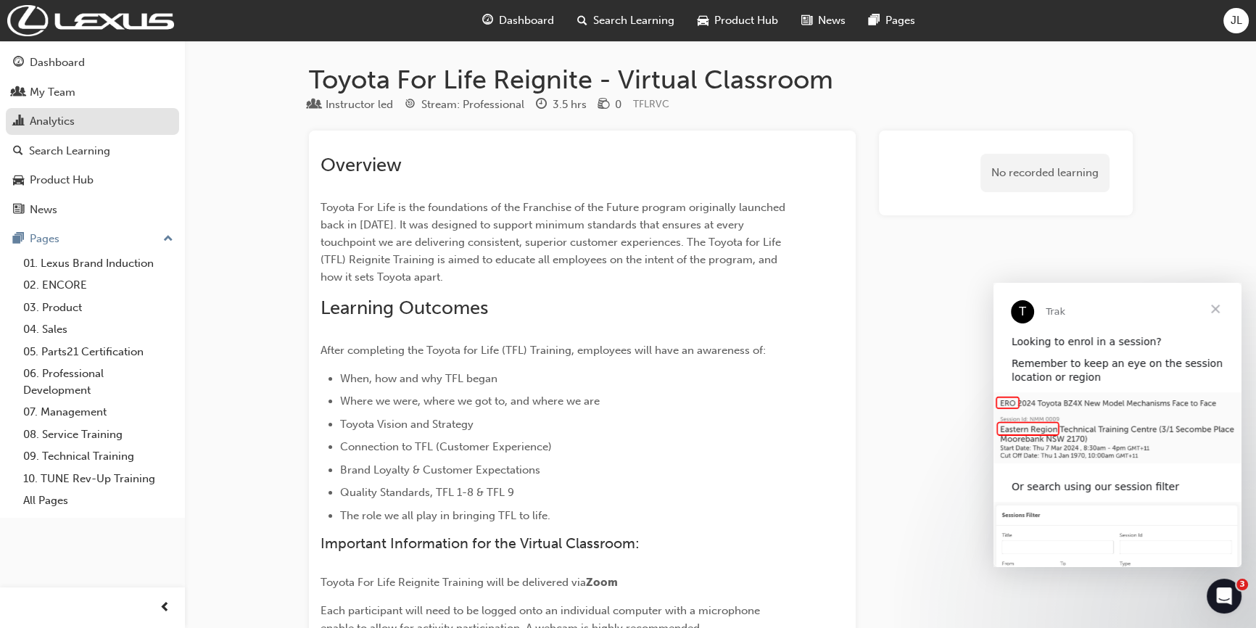
click at [36, 122] on div "Analytics" at bounding box center [52, 121] width 45 height 17
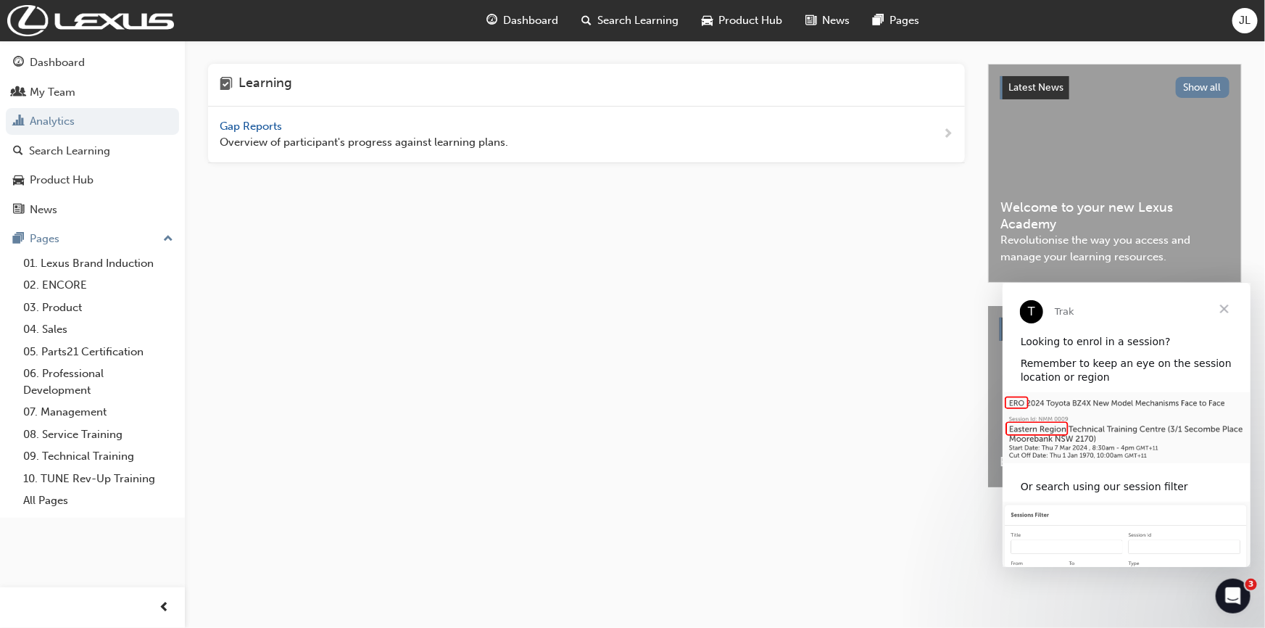
click at [243, 123] on span "Gap Reports" at bounding box center [252, 126] width 65 height 13
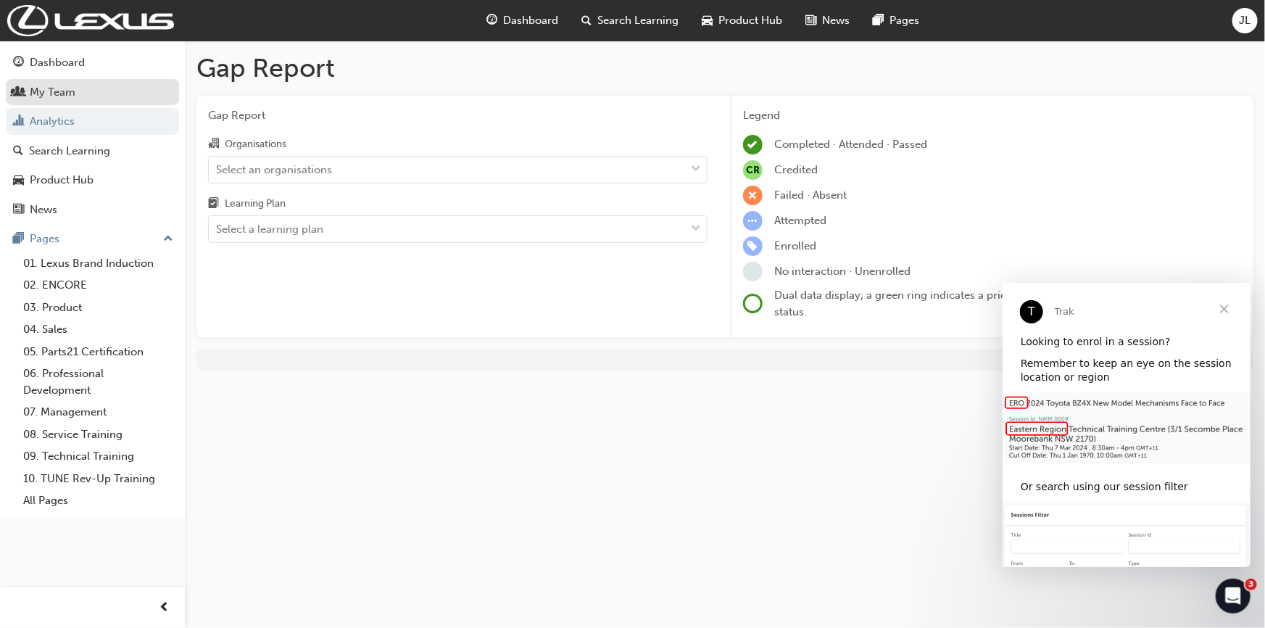
click at [34, 88] on div "My Team" at bounding box center [53, 92] width 46 height 17
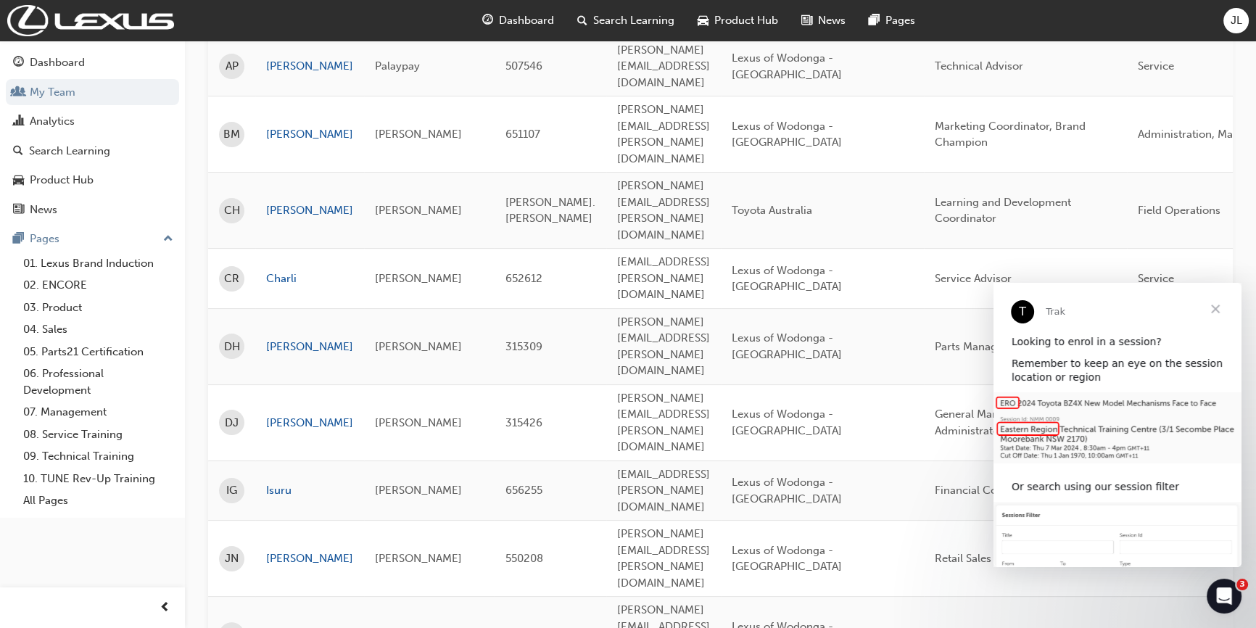
scroll to position [263, 0]
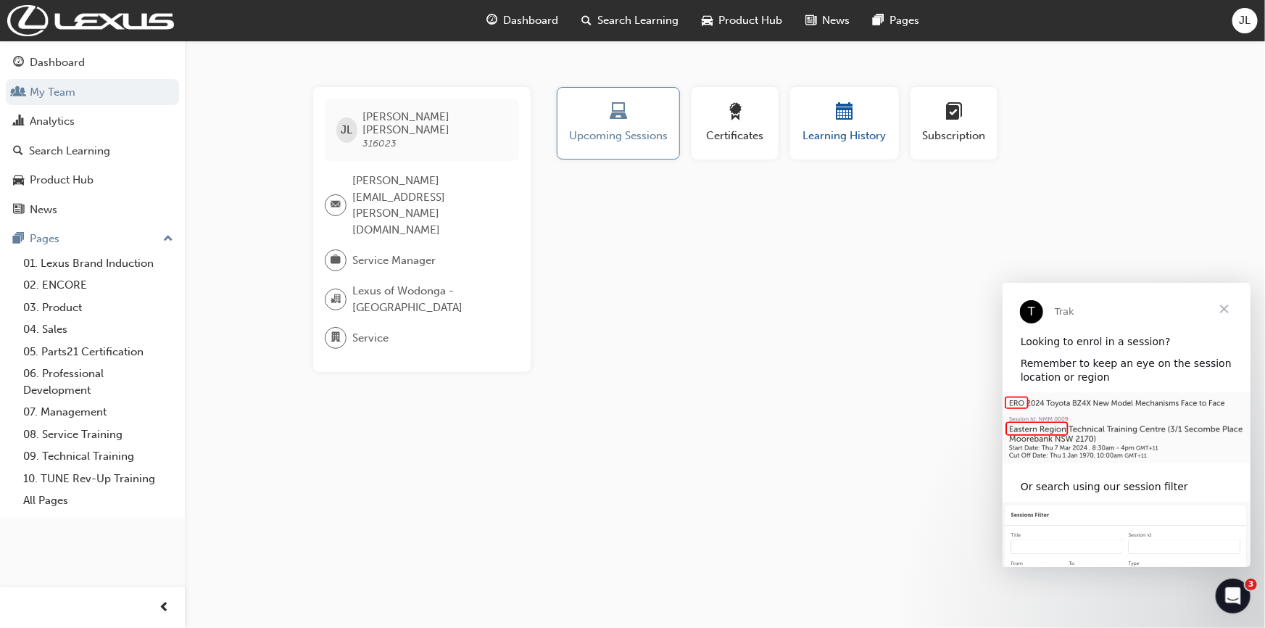
click at [796, 139] on button "Learning History" at bounding box center [844, 123] width 109 height 72
